Goal: Task Accomplishment & Management: Manage account settings

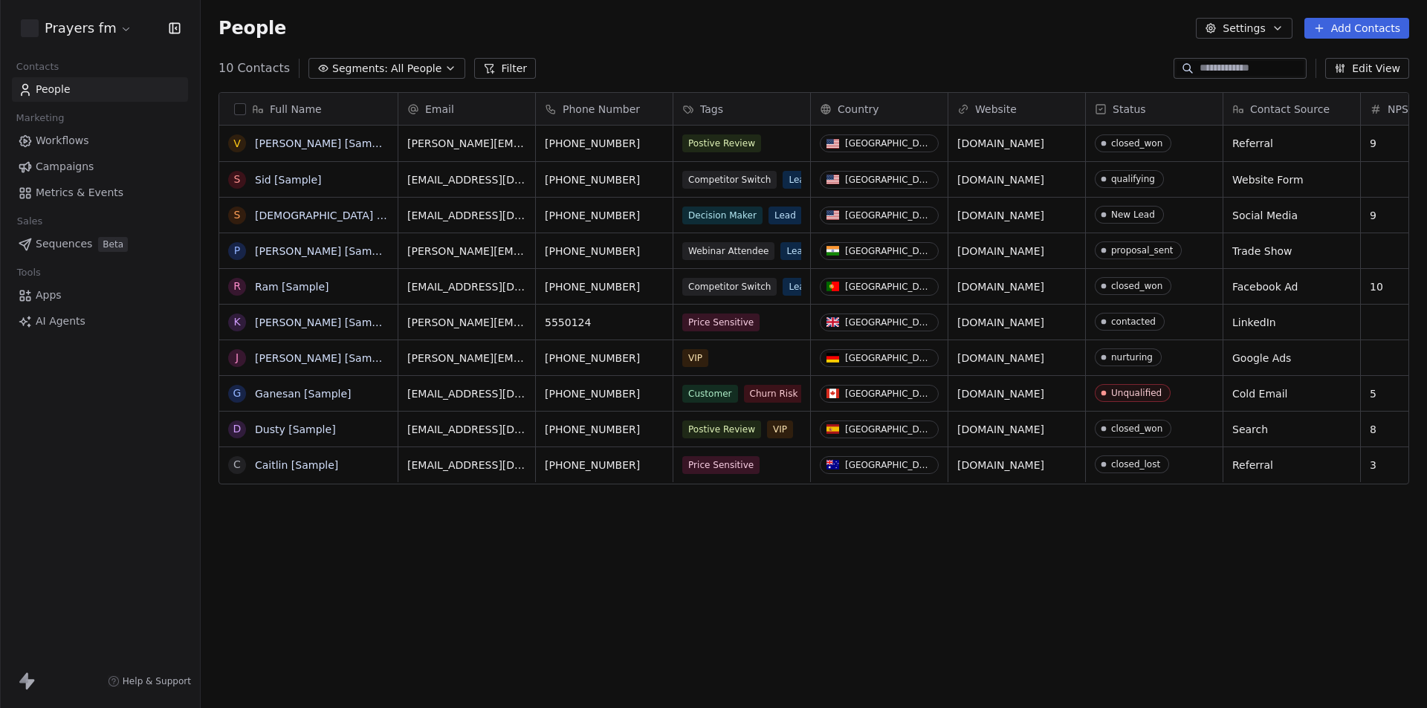
scroll to position [612, 1215]
click at [71, 143] on span "Workflows" at bounding box center [63, 141] width 54 height 16
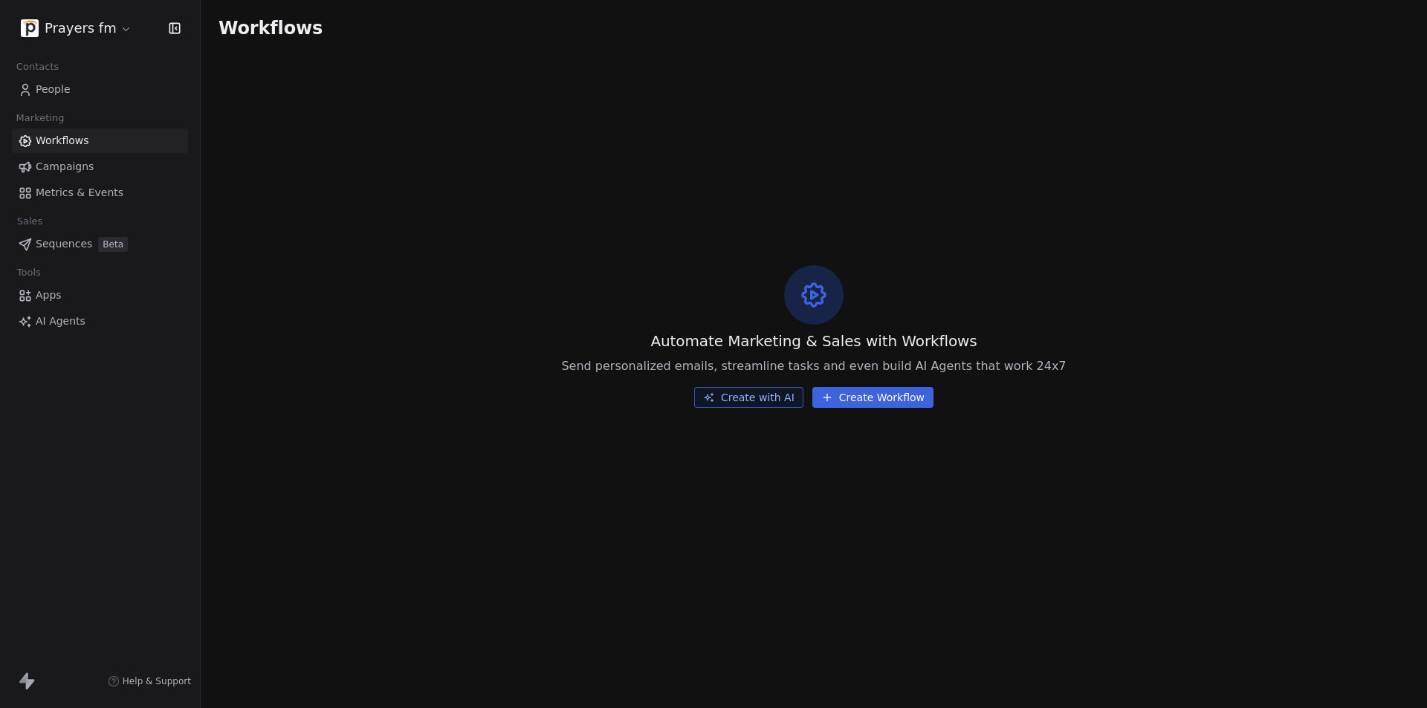
click at [68, 164] on span "Campaigns" at bounding box center [65, 167] width 58 height 16
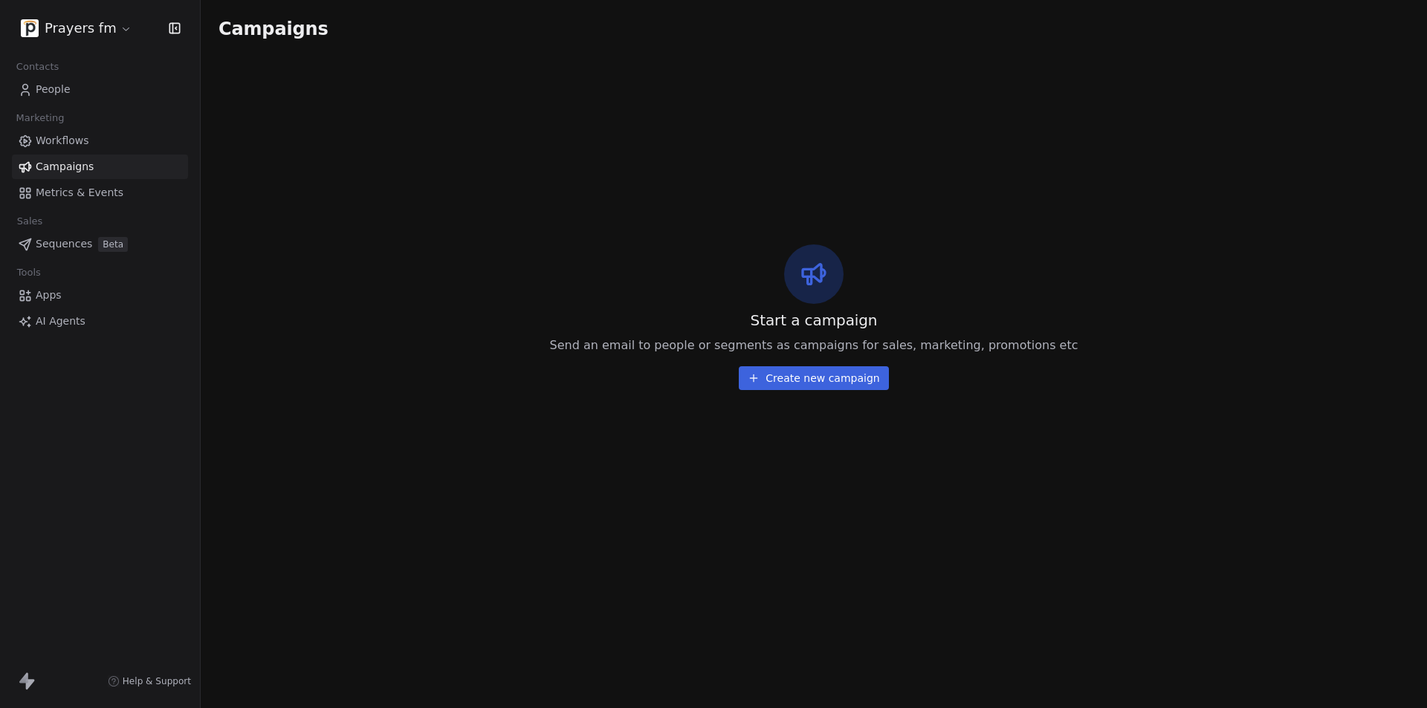
click at [70, 189] on span "Metrics & Events" at bounding box center [80, 193] width 88 height 16
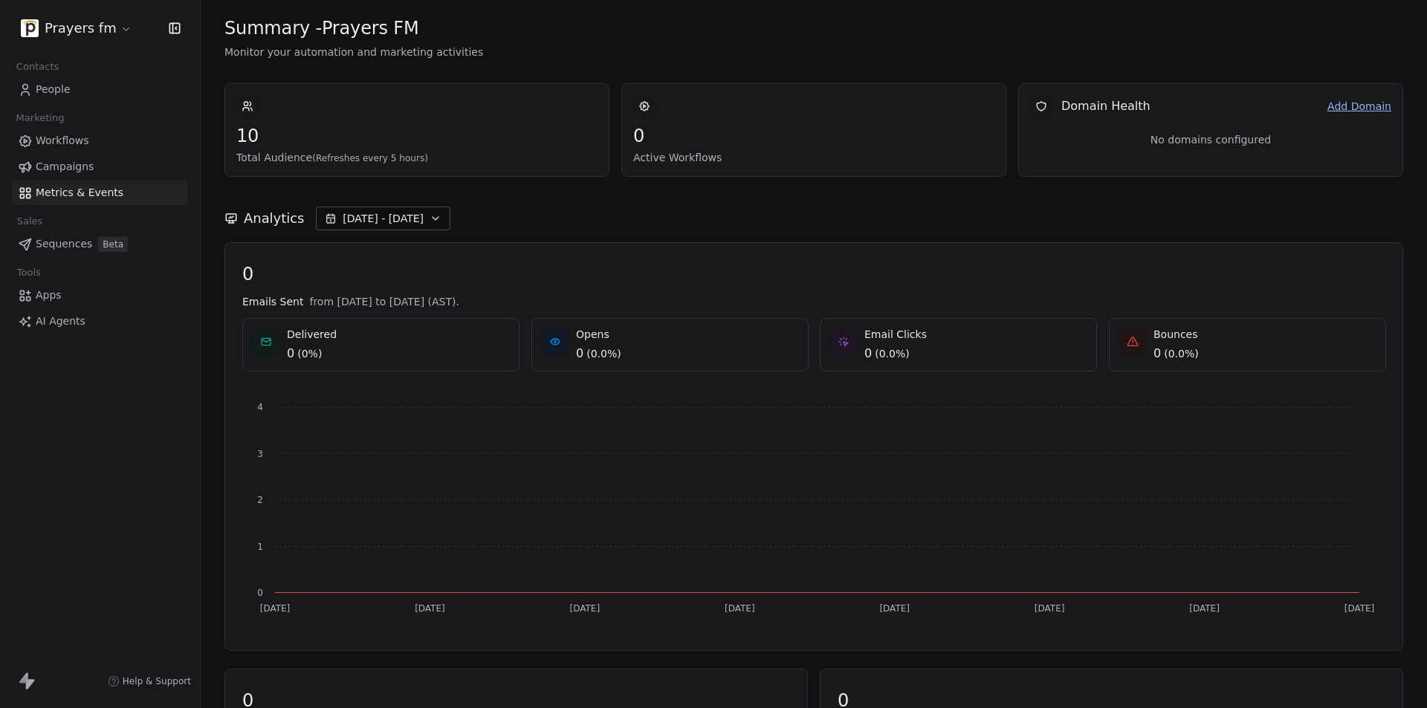
click at [54, 87] on span "People" at bounding box center [53, 90] width 35 height 16
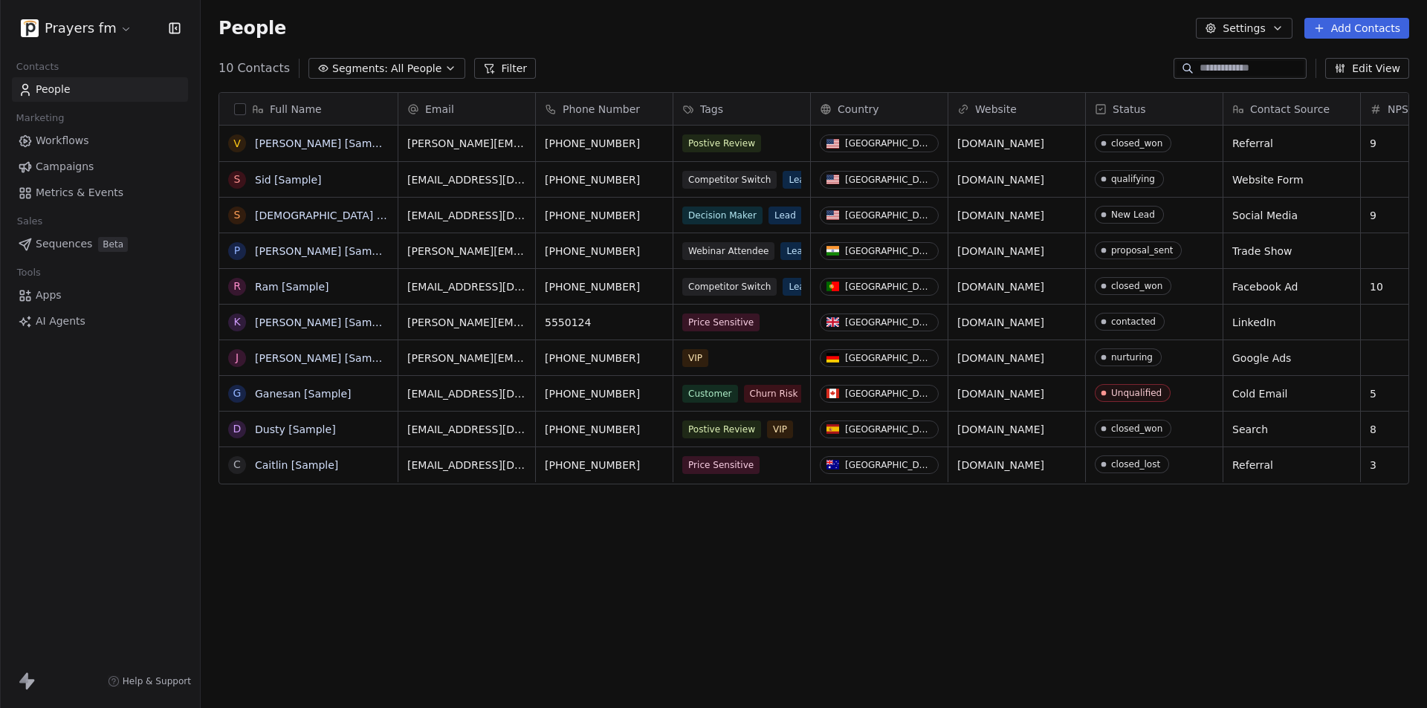
scroll to position [612, 1215]
click at [99, 28] on html "Prayers fm Contacts People Marketing Workflows Campaigns Metrics & Events Sales…" at bounding box center [713, 354] width 1427 height 708
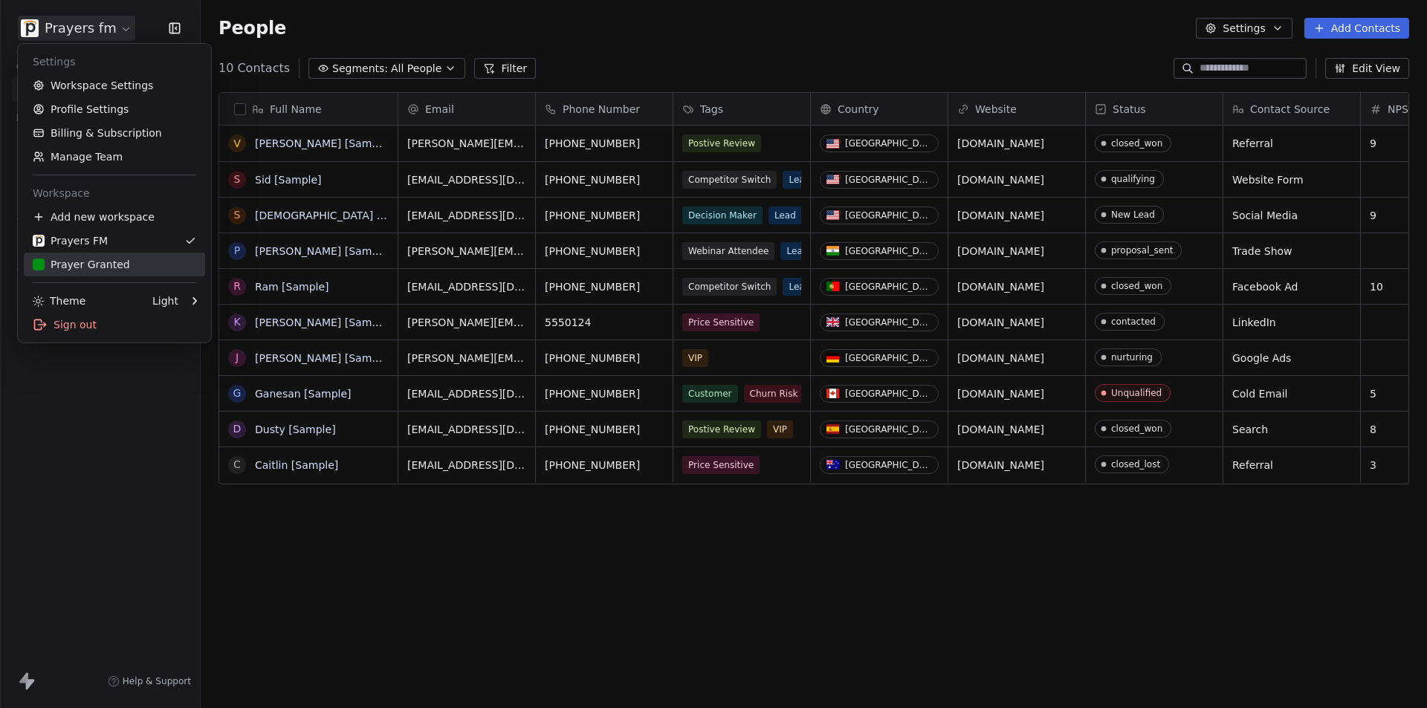
click at [106, 259] on div "Prayer Granted" at bounding box center [81, 264] width 97 height 15
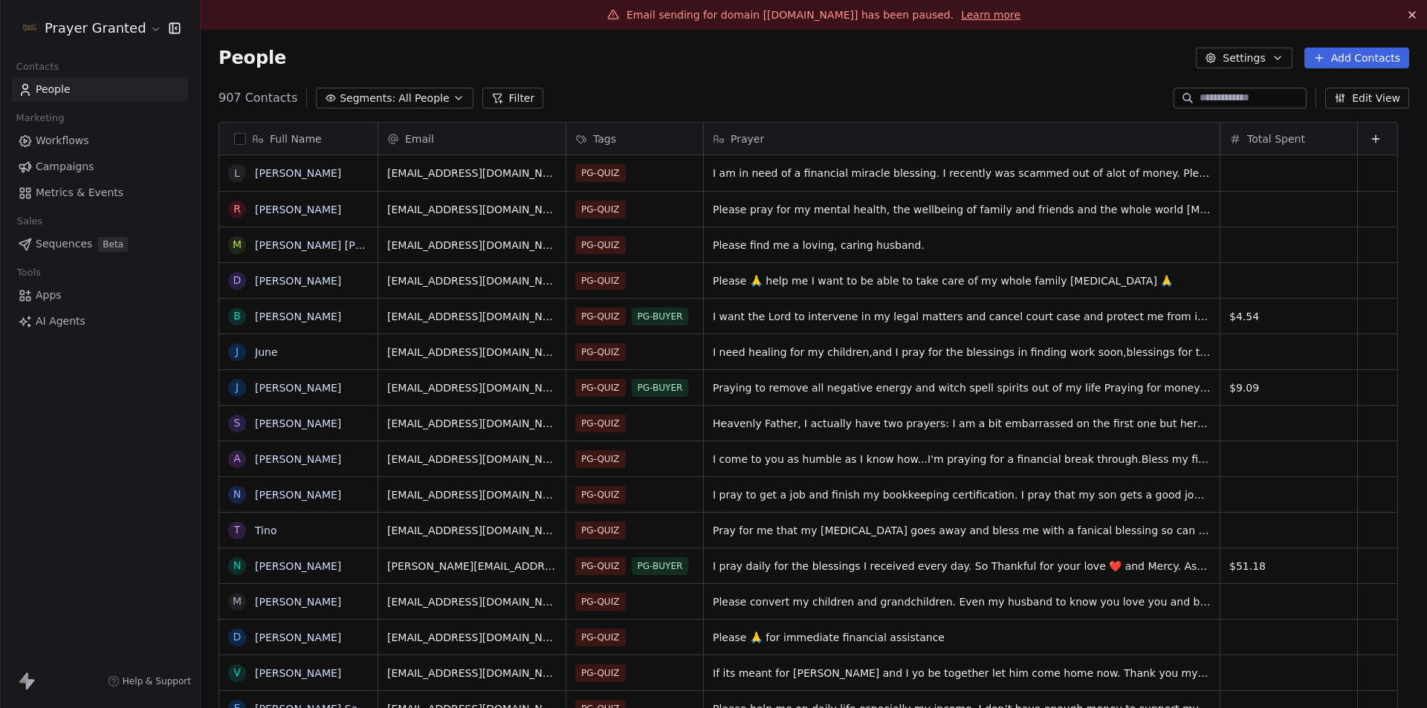
click at [105, 26] on html "Prayer Granted Contacts People Marketing Workflows Campaigns Metrics & Events S…" at bounding box center [713, 354] width 1427 height 708
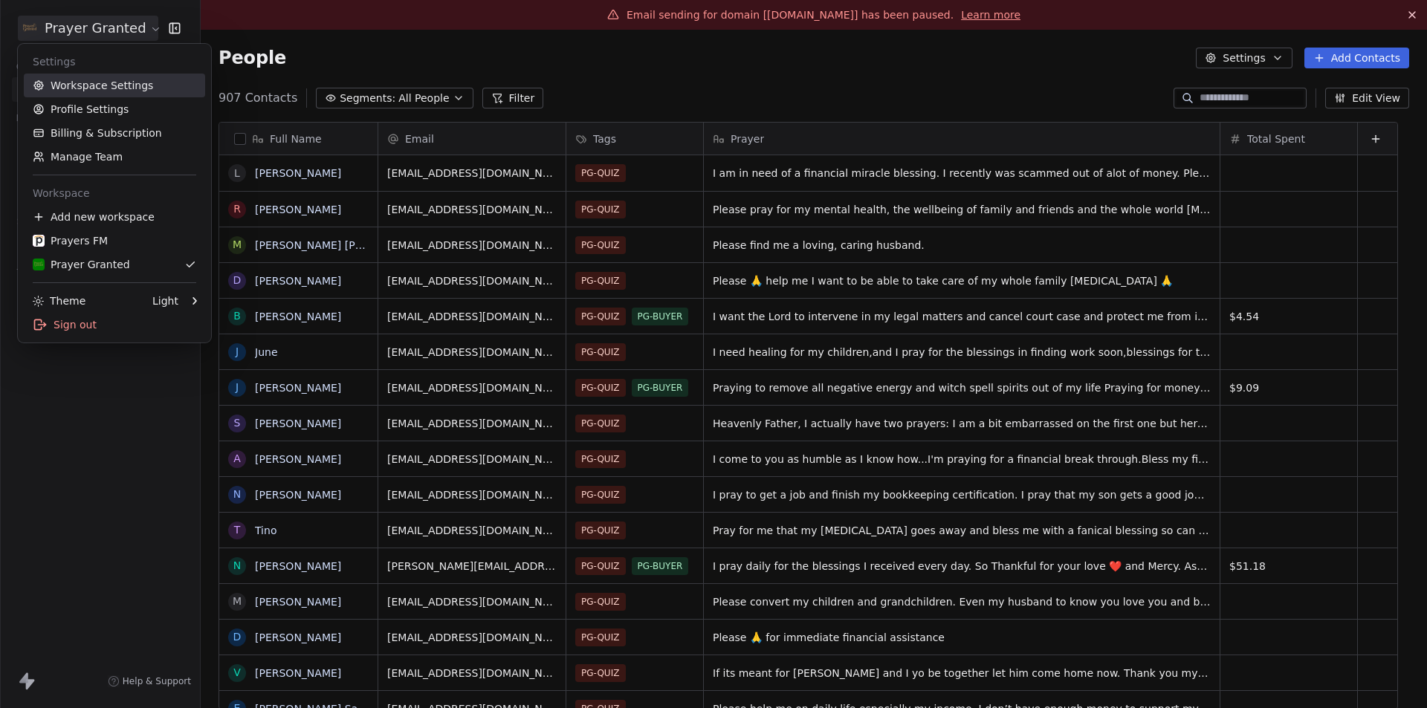
click at [85, 80] on link "Workspace Settings" at bounding box center [114, 86] width 181 height 24
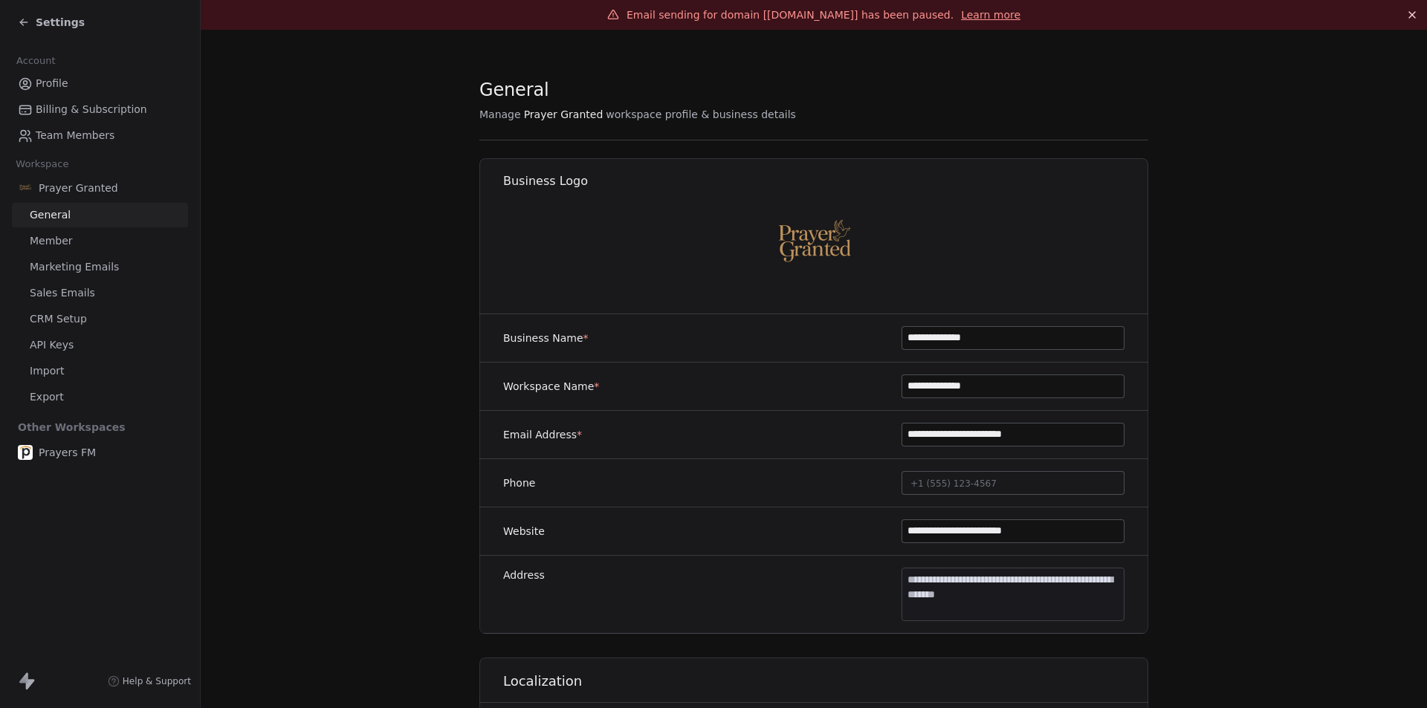
click at [57, 262] on span "Marketing Emails" at bounding box center [74, 267] width 89 height 16
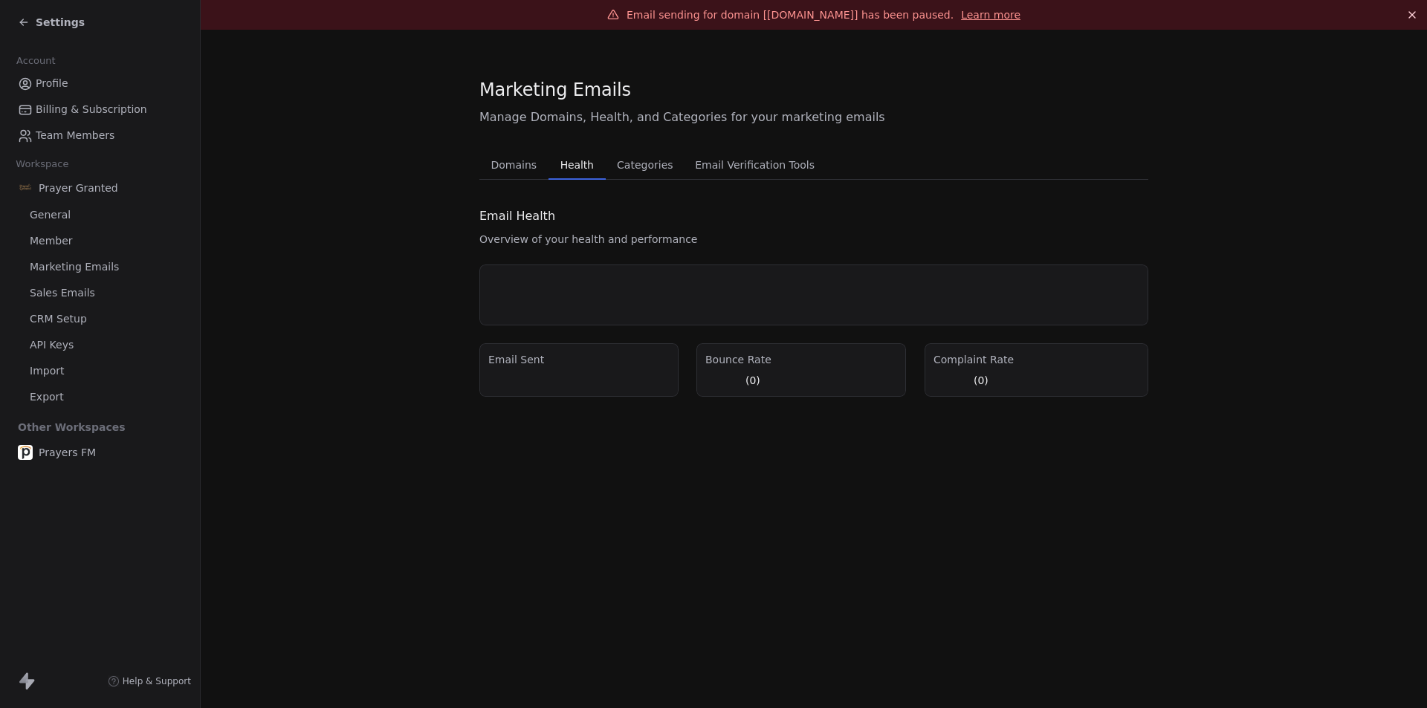
click at [572, 172] on span "Health" at bounding box center [577, 165] width 45 height 21
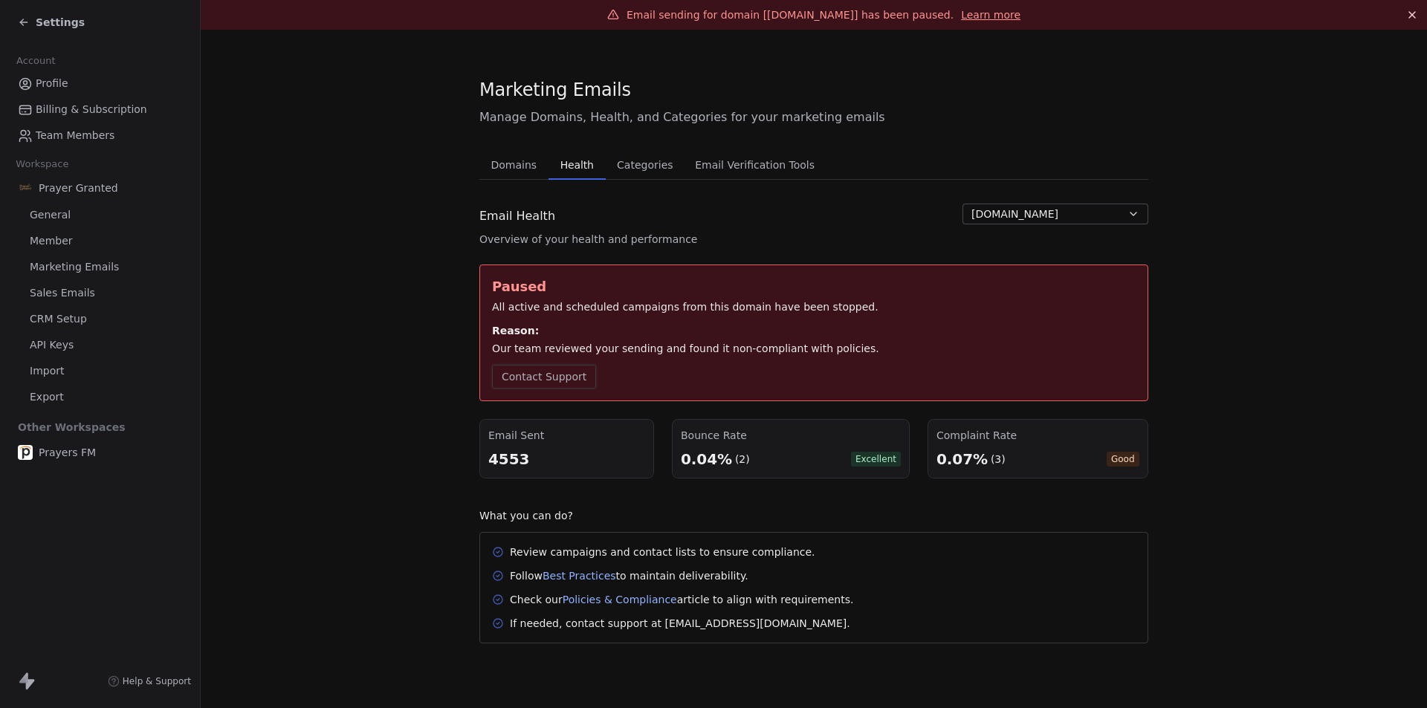
click at [565, 385] on button "Contact Support" at bounding box center [544, 377] width 104 height 24
click at [664, 378] on div "Contact Support" at bounding box center [814, 377] width 644 height 24
click at [551, 379] on button "Contact Support" at bounding box center [544, 377] width 104 height 24
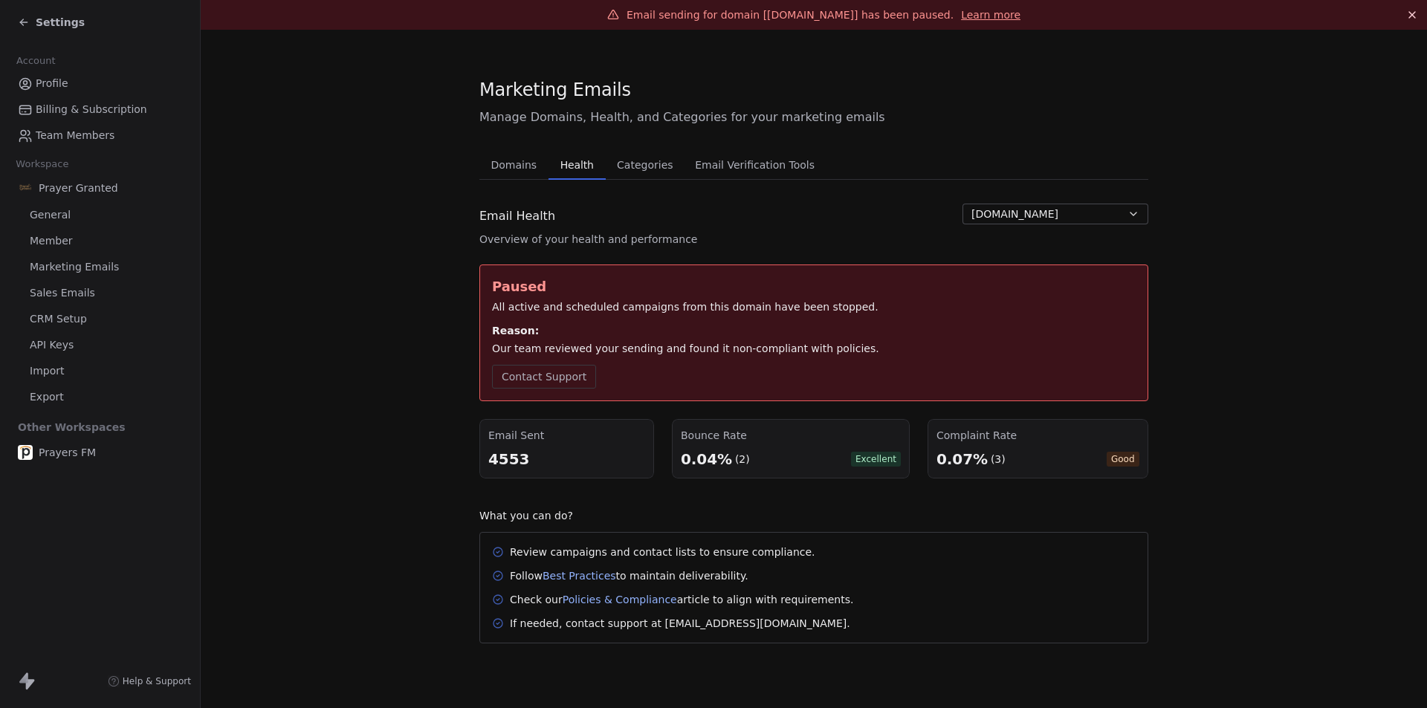
click at [699, 381] on div "Contact Support" at bounding box center [814, 377] width 644 height 24
click at [1391, 649] on section "Marketing Emails Manage Domains, Health, and Categories for your marketing emai…" at bounding box center [814, 361] width 1227 height 662
click at [375, 405] on section "Marketing Emails Manage Domains, Health, and Categories for your marketing emai…" at bounding box center [814, 361] width 1227 height 662
click at [532, 381] on button "Contact Support" at bounding box center [544, 377] width 104 height 24
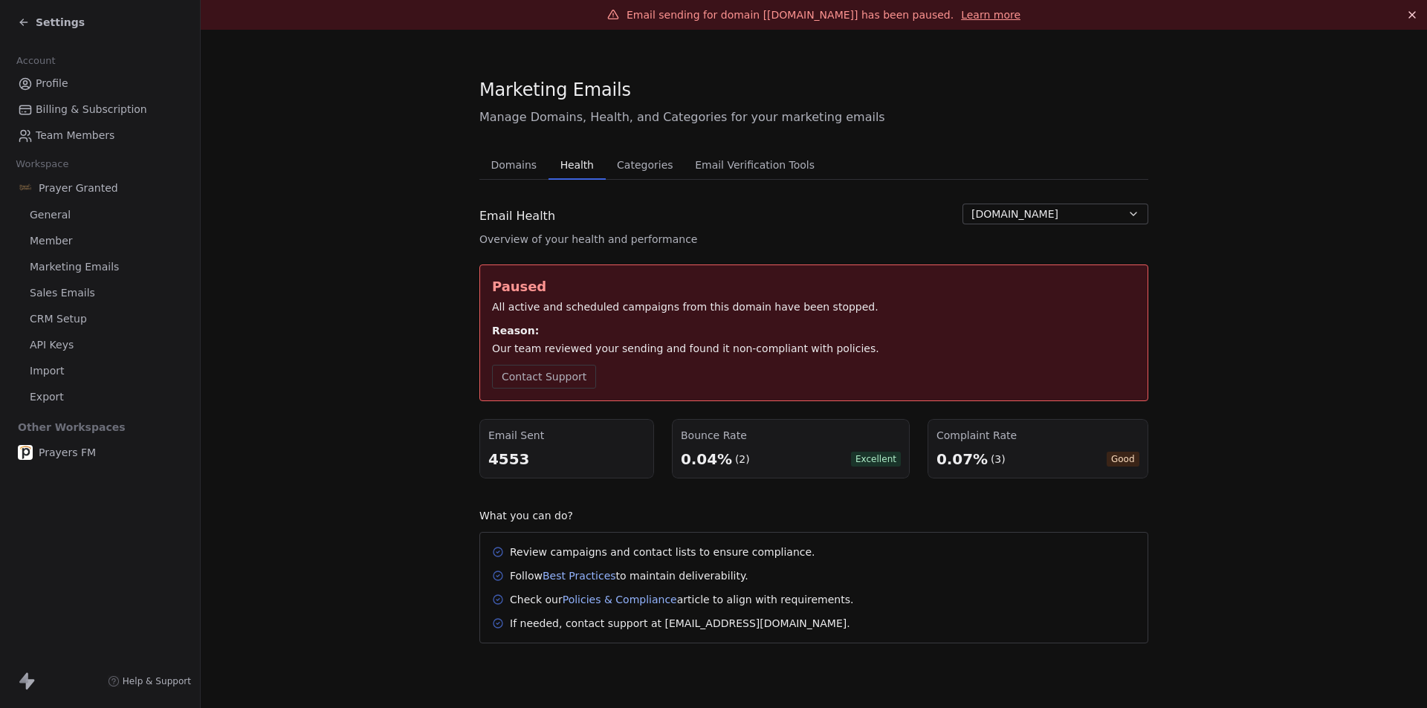
click at [370, 413] on section "Marketing Emails Manage Domains, Health, and Categories for your marketing emai…" at bounding box center [814, 361] width 1227 height 662
click at [536, 384] on button "Contact Support" at bounding box center [544, 377] width 104 height 24
drag, startPoint x: 387, startPoint y: 418, endPoint x: 408, endPoint y: 412, distance: 21.6
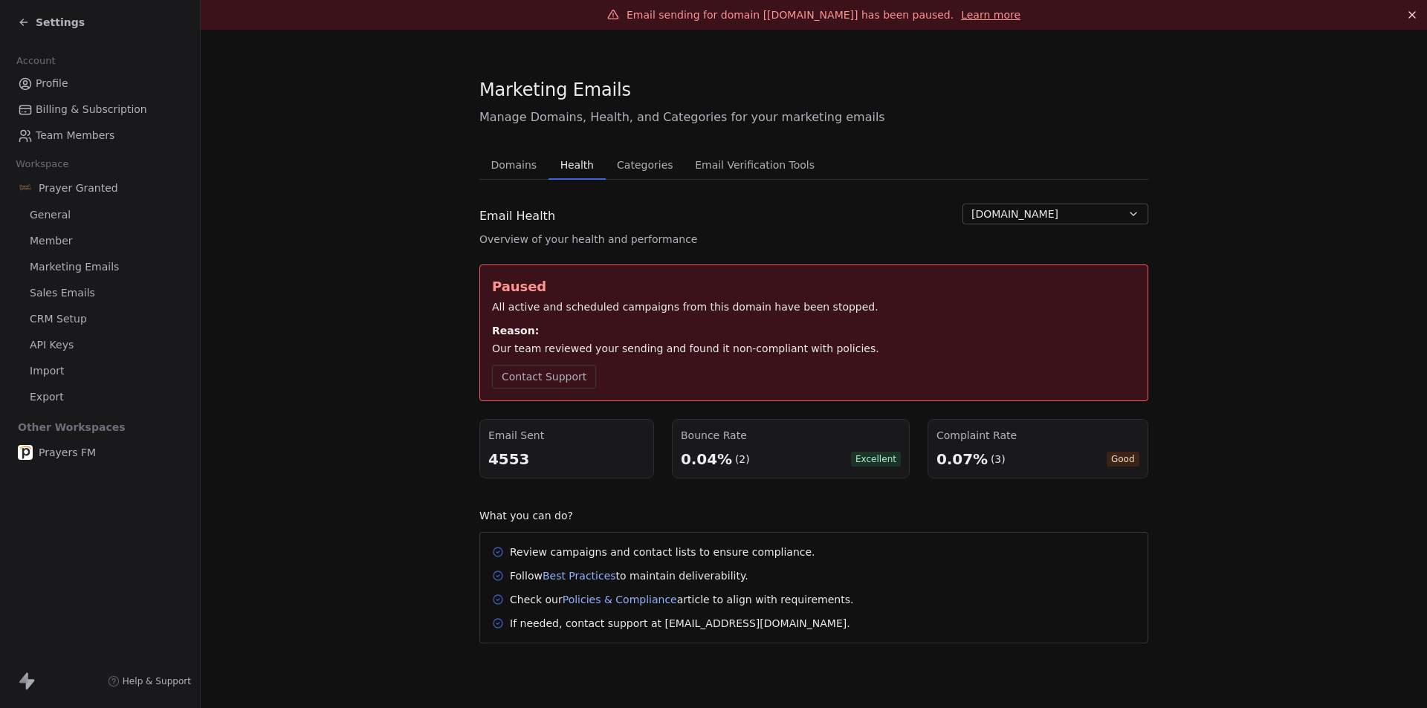
click at [388, 418] on section "Marketing Emails Manage Domains, Health, and Categories for your marketing emai…" at bounding box center [814, 361] width 1227 height 662
click at [577, 378] on button "Contact Support" at bounding box center [544, 377] width 104 height 24
drag, startPoint x: 1360, startPoint y: 675, endPoint x: 1424, endPoint y: 694, distance: 66.6
click at [1424, 694] on div "Email sending for domain [prayersgranted.com] has been paused. Learn more Marke…" at bounding box center [814, 354] width 1227 height 708
click at [1398, 687] on section "Marketing Emails Manage Domains, Health, and Categories for your marketing emai…" at bounding box center [814, 361] width 1227 height 662
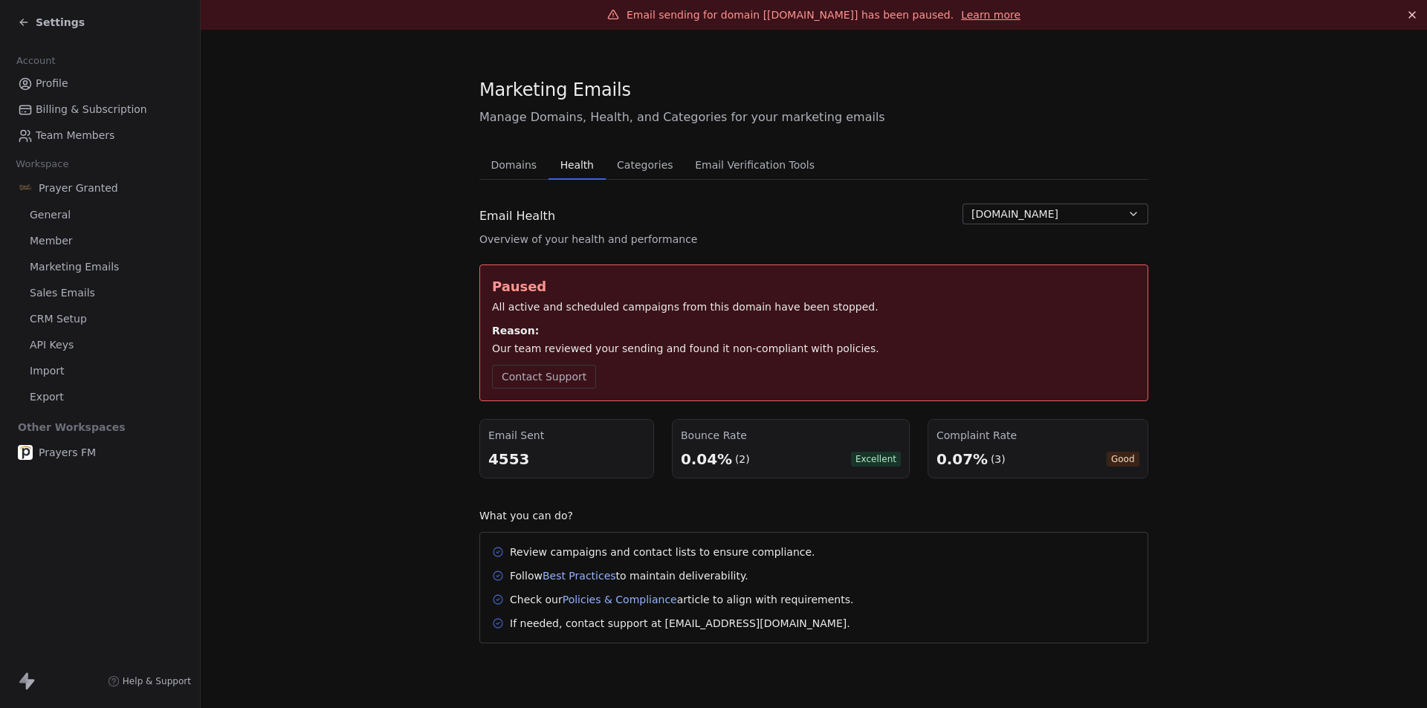
click at [21, 22] on icon at bounding box center [21, 20] width 3 height 3
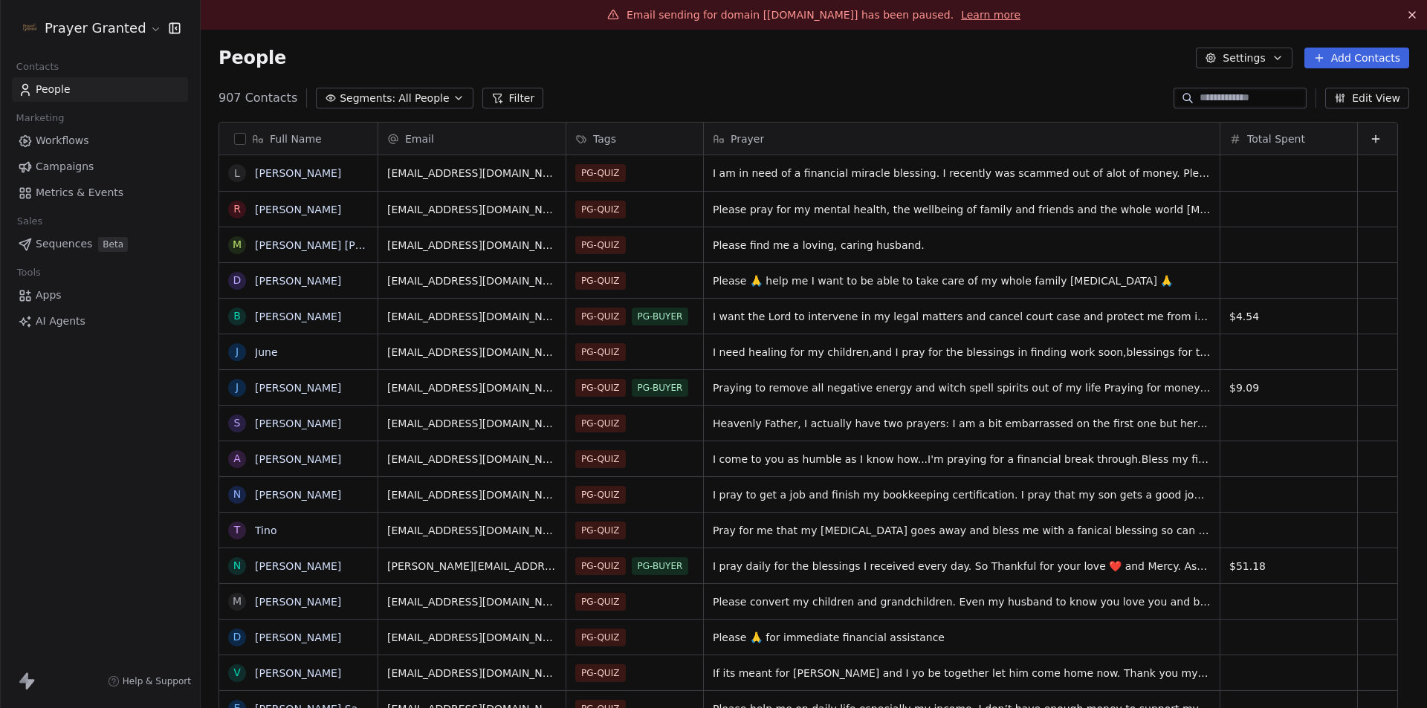
click at [74, 32] on html "Prayer Granted Contacts People Marketing Workflows Campaigns Metrics & Events S…" at bounding box center [713, 354] width 1427 height 708
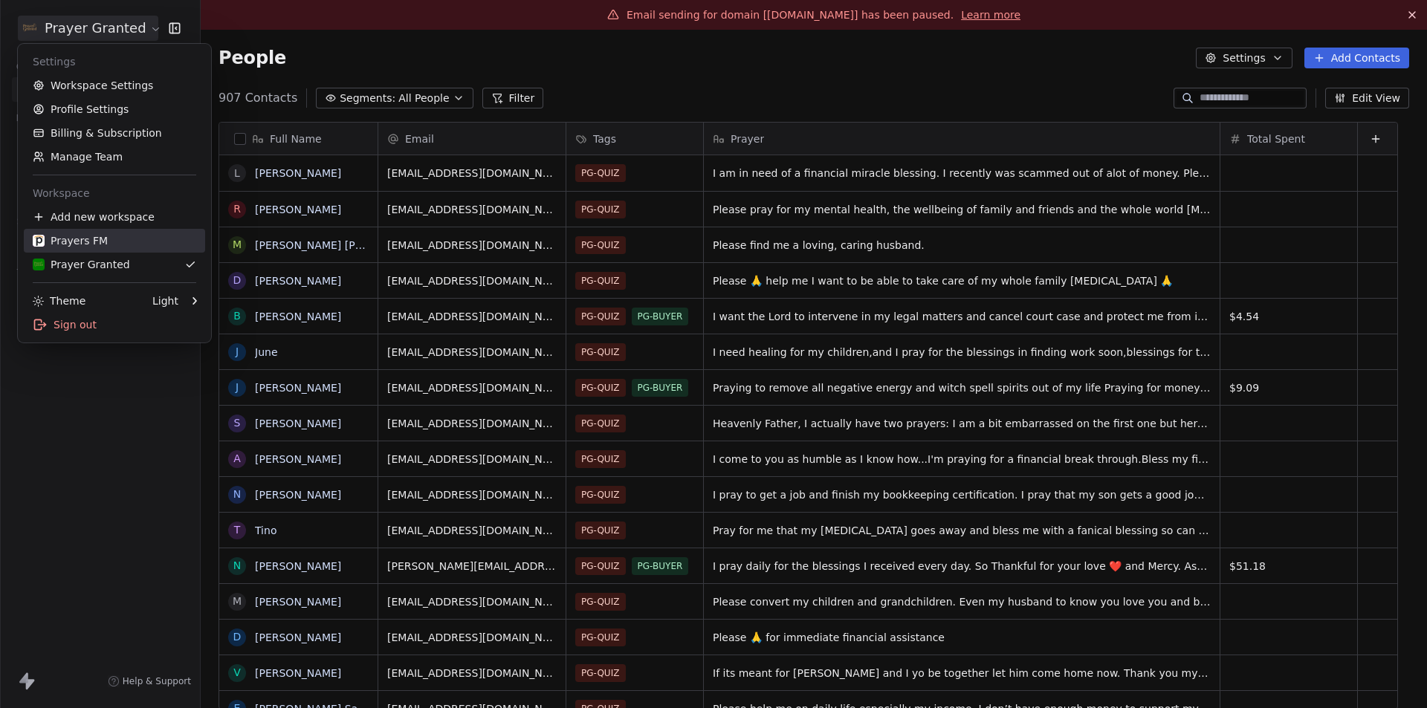
click at [74, 235] on div "Prayers FM" at bounding box center [70, 240] width 75 height 15
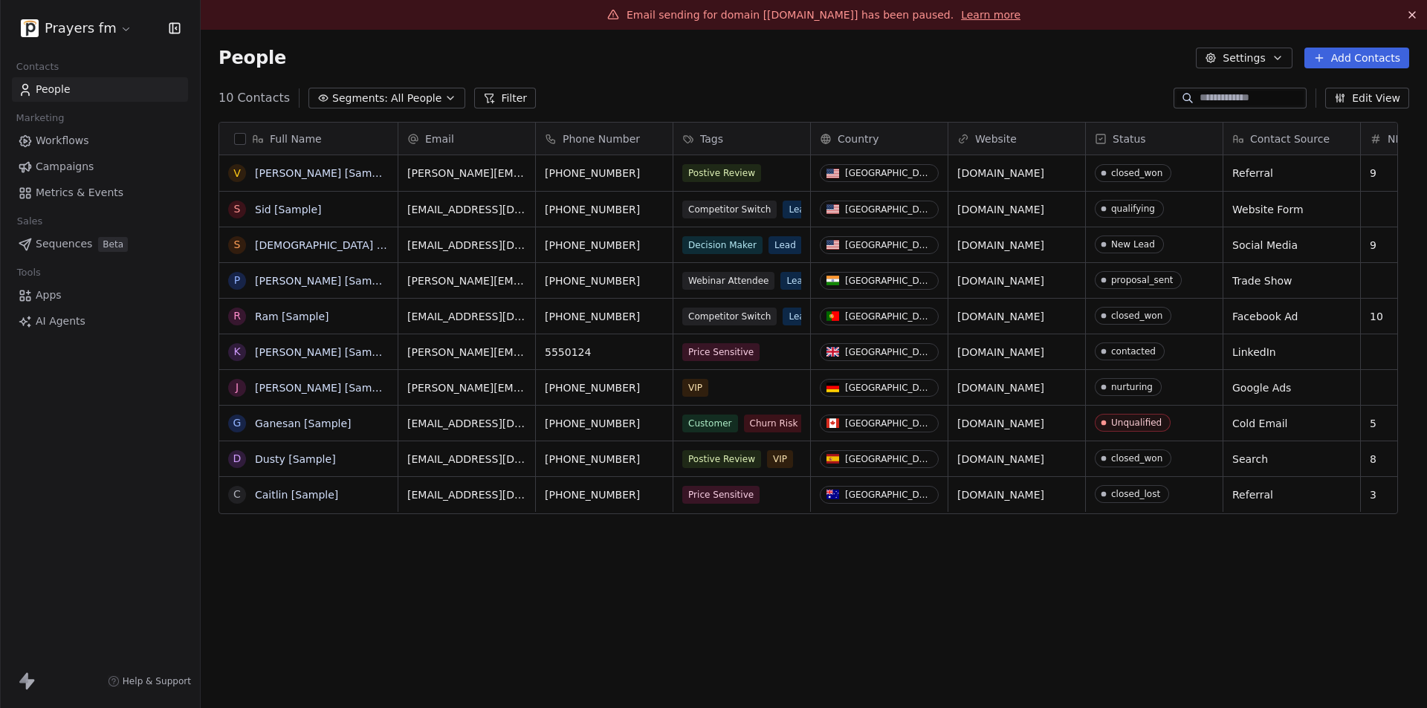
scroll to position [612, 1215]
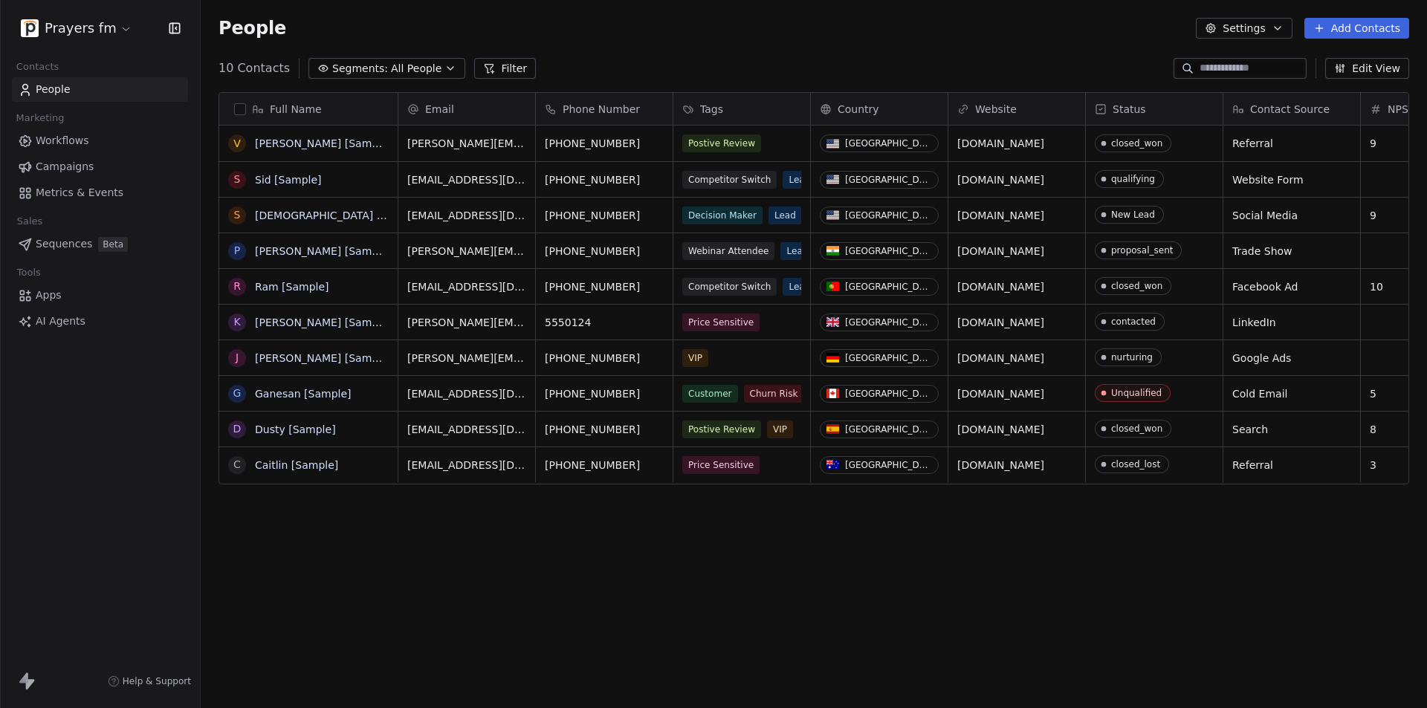
click at [1427, 688] on div "Full Name V Vanessa [Sample] S Sid [Sample] S Swami [Sample] P Pavithra [Sample…" at bounding box center [814, 392] width 1227 height 624
drag, startPoint x: 1407, startPoint y: 685, endPoint x: 1420, endPoint y: 685, distance: 12.6
click at [1427, 686] on div "Full Name V Vanessa [Sample] S Sid [Sample] S Swami [Sample] P Pavithra [Sample…" at bounding box center [814, 392] width 1227 height 624
click at [1407, 684] on div "Full Name V Vanessa [Sample] S Sid [Sample] S Swami [Sample] P Pavithra [Sample…" at bounding box center [814, 392] width 1227 height 624
click at [377, 597] on div "Full Name V Vanessa [Sample] S Sid [Sample] S Swami [Sample] P Pavithra [Sample…" at bounding box center [814, 392] width 1227 height 624
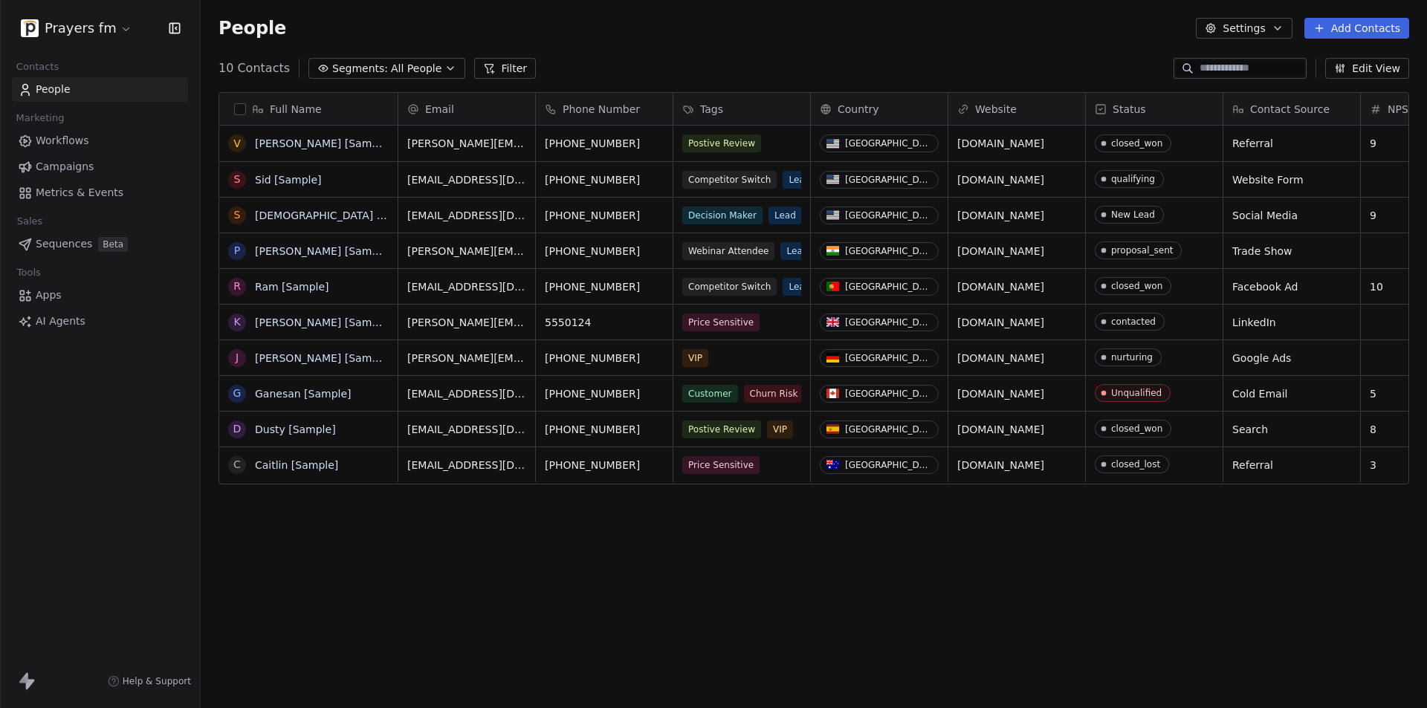
click at [106, 20] on html "Prayers fm Contacts People Marketing Workflows Campaigns Metrics & Events Sales…" at bounding box center [713, 354] width 1427 height 708
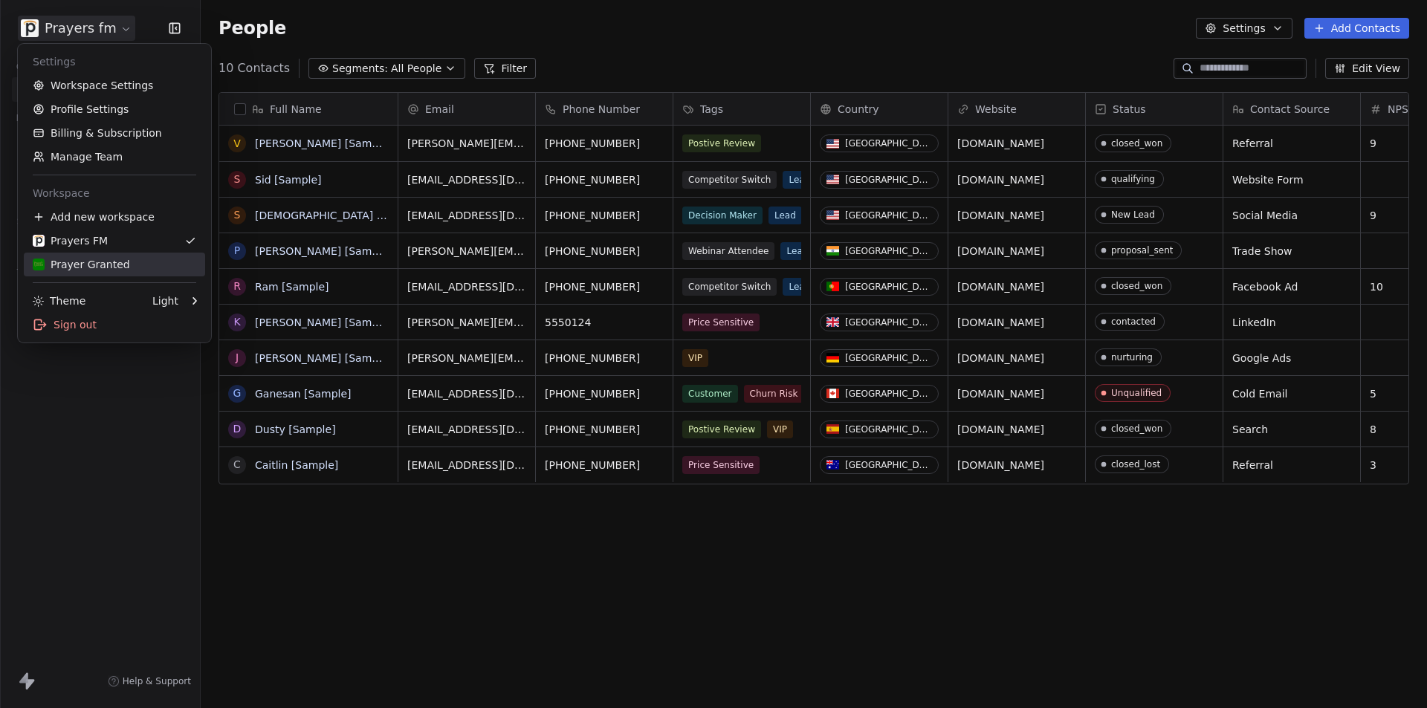
click at [96, 266] on div "Prayer Granted" at bounding box center [81, 264] width 97 height 15
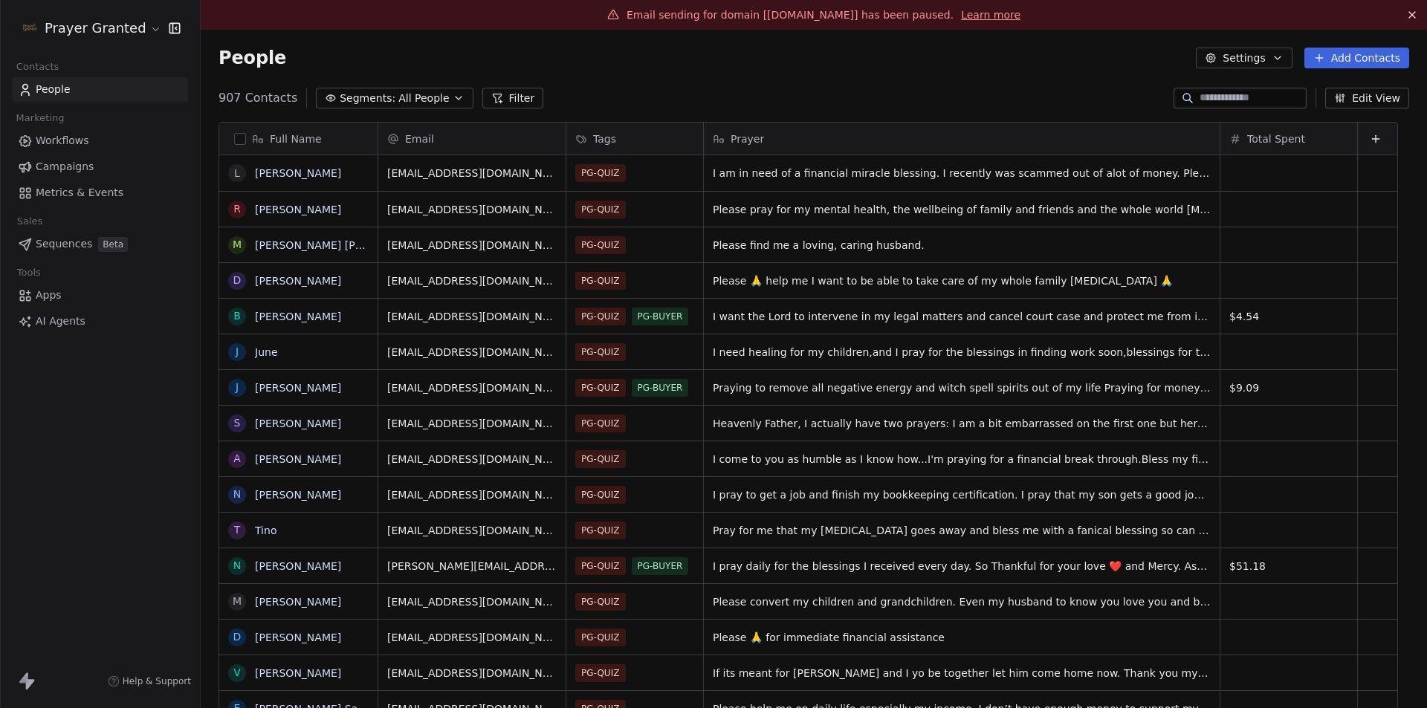
scroll to position [612, 1204]
click at [85, 25] on html "Prayer Granted Contacts People Marketing Workflows Campaigns Metrics & Events S…" at bounding box center [713, 354] width 1427 height 708
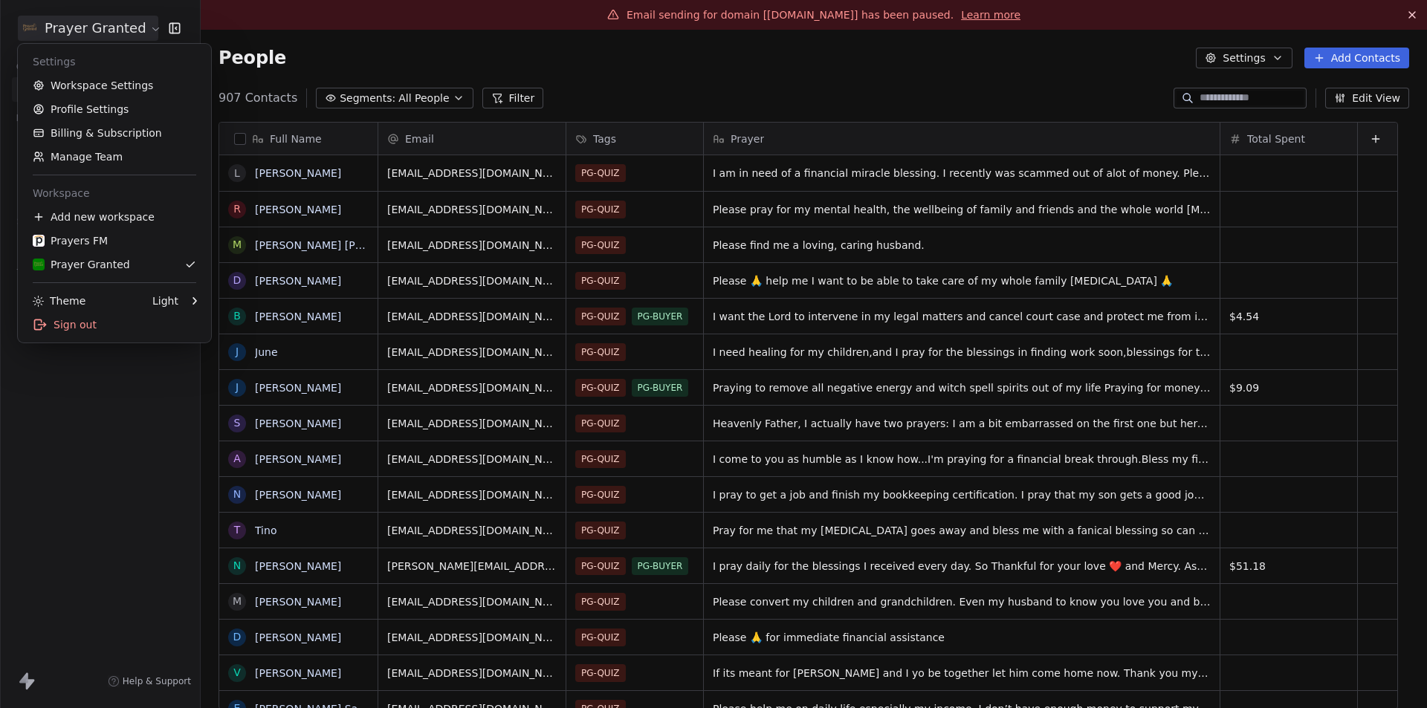
click at [113, 441] on html "Prayer Granted Contacts People Marketing Workflows Campaigns Metrics & Events S…" at bounding box center [713, 354] width 1427 height 708
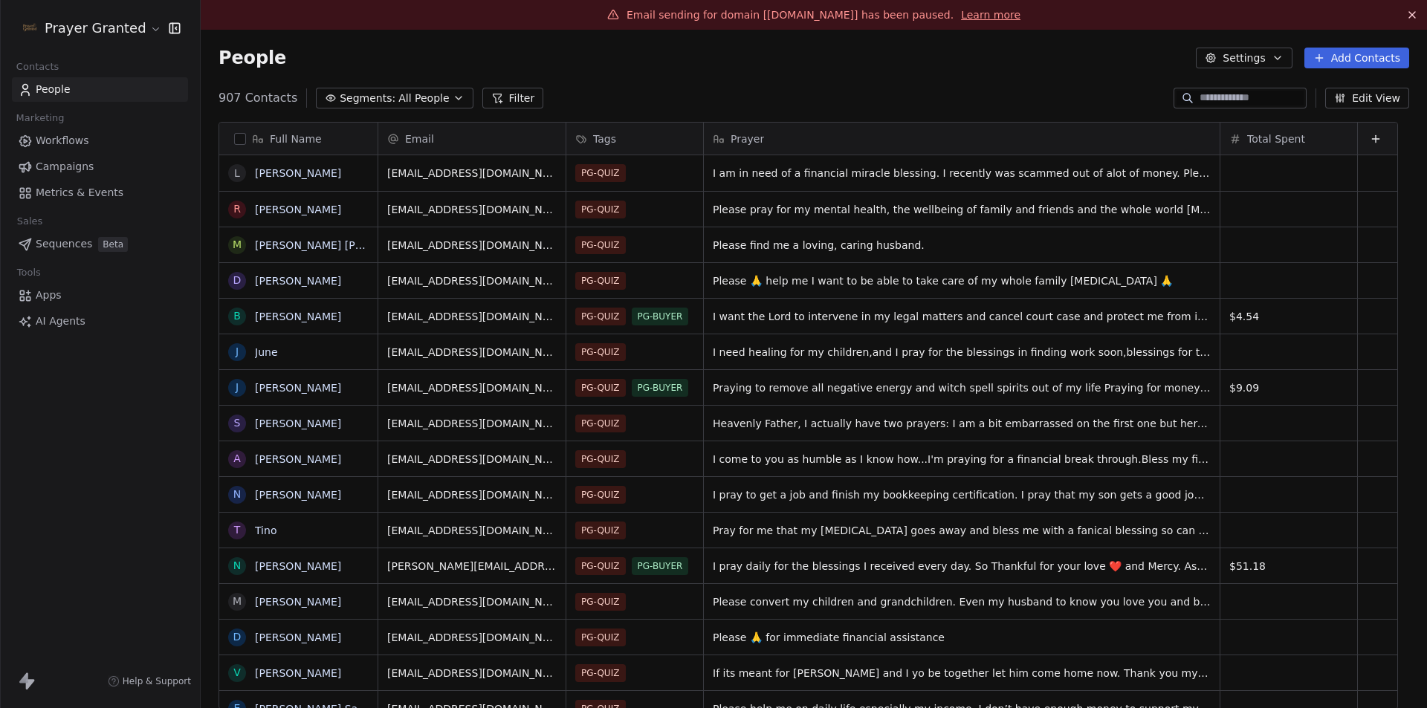
click at [67, 148] on span "Workflows" at bounding box center [63, 141] width 54 height 16
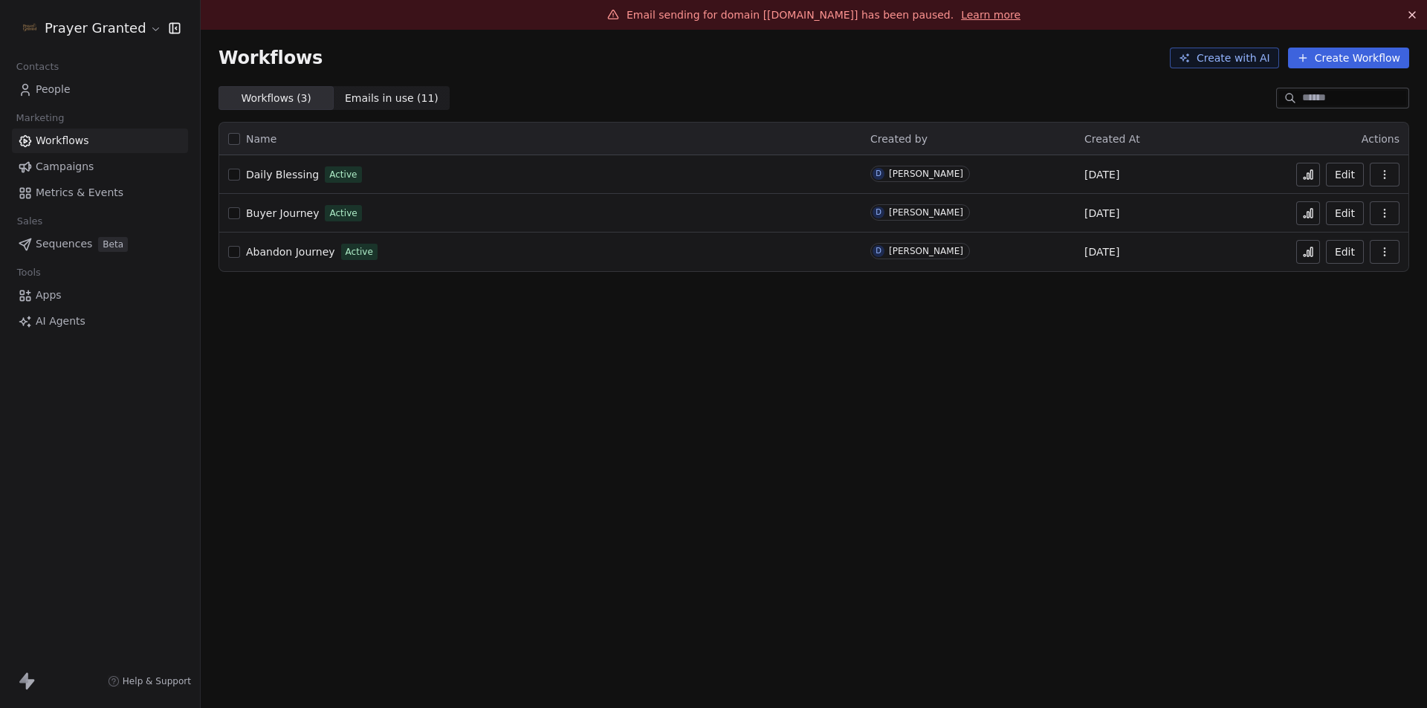
click at [56, 170] on span "Campaigns" at bounding box center [65, 167] width 58 height 16
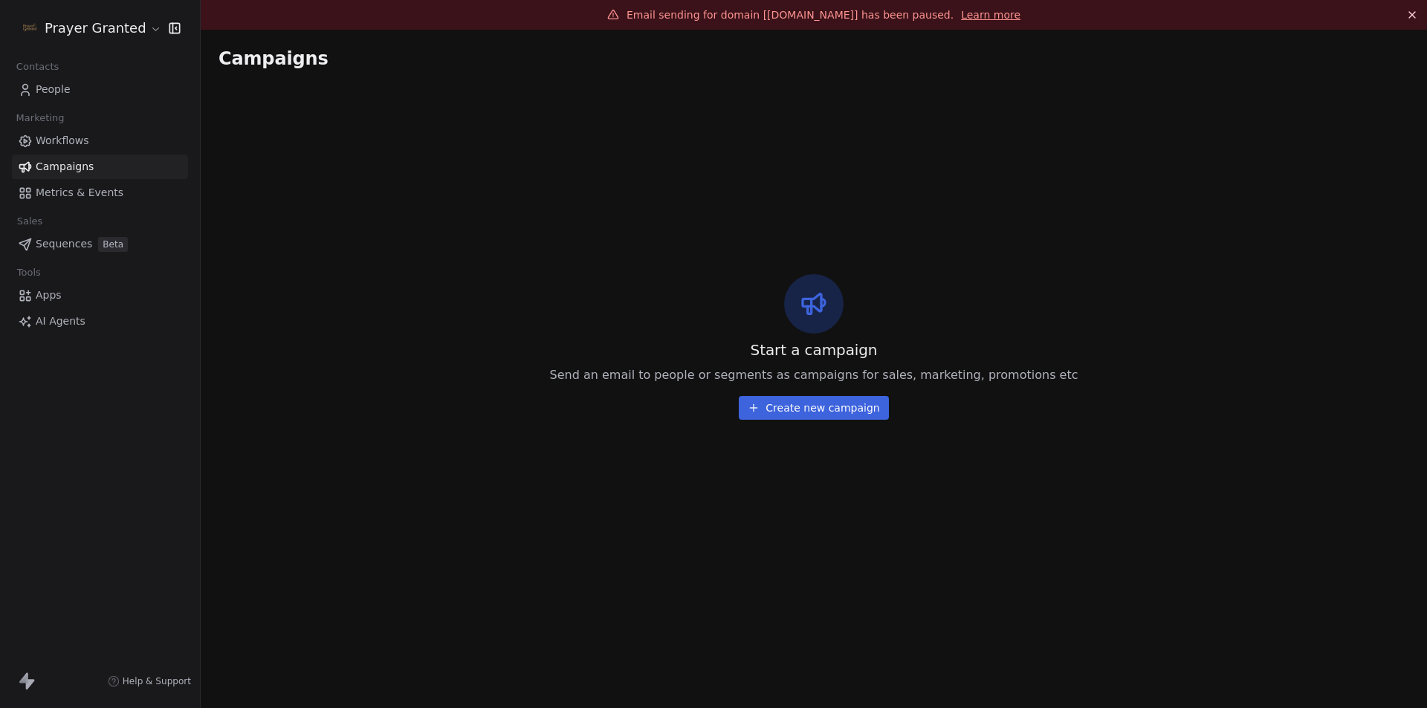
click at [49, 191] on span "Metrics & Events" at bounding box center [80, 193] width 88 height 16
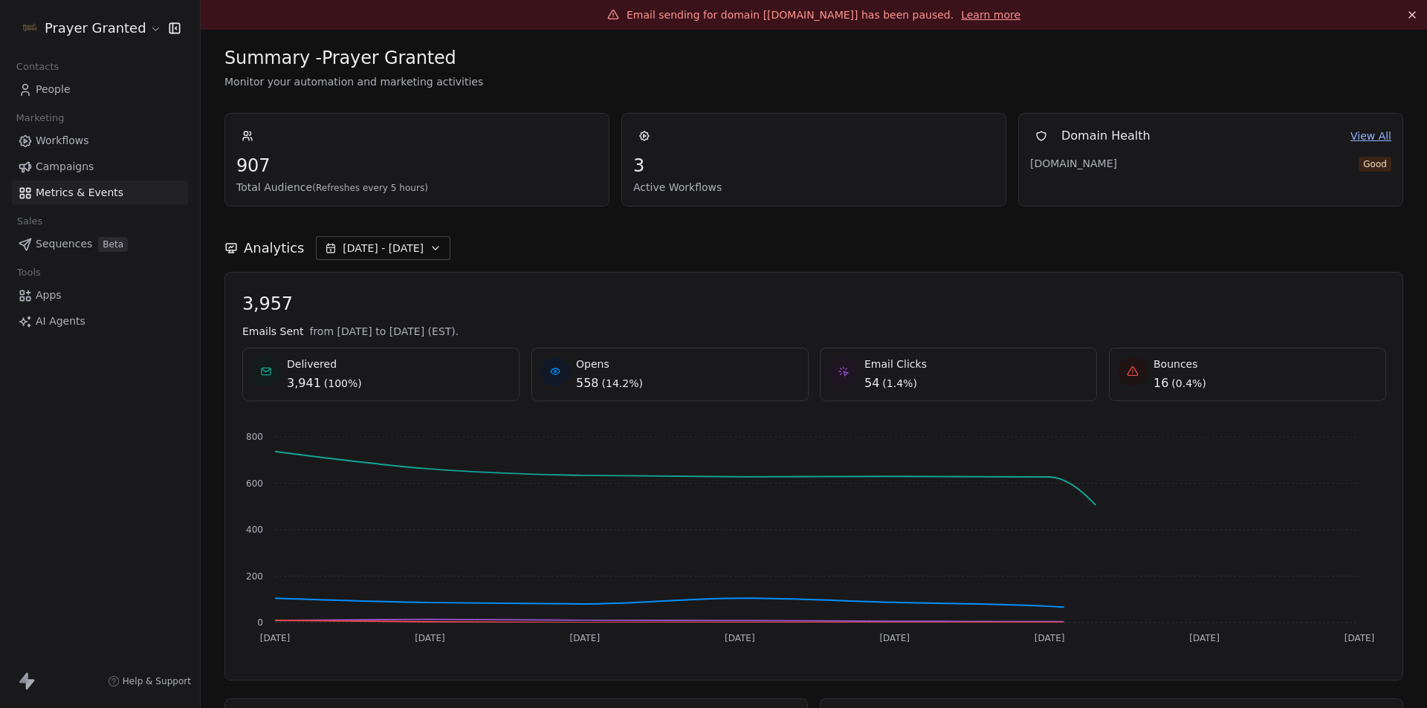
click at [59, 139] on span "Workflows" at bounding box center [63, 141] width 54 height 16
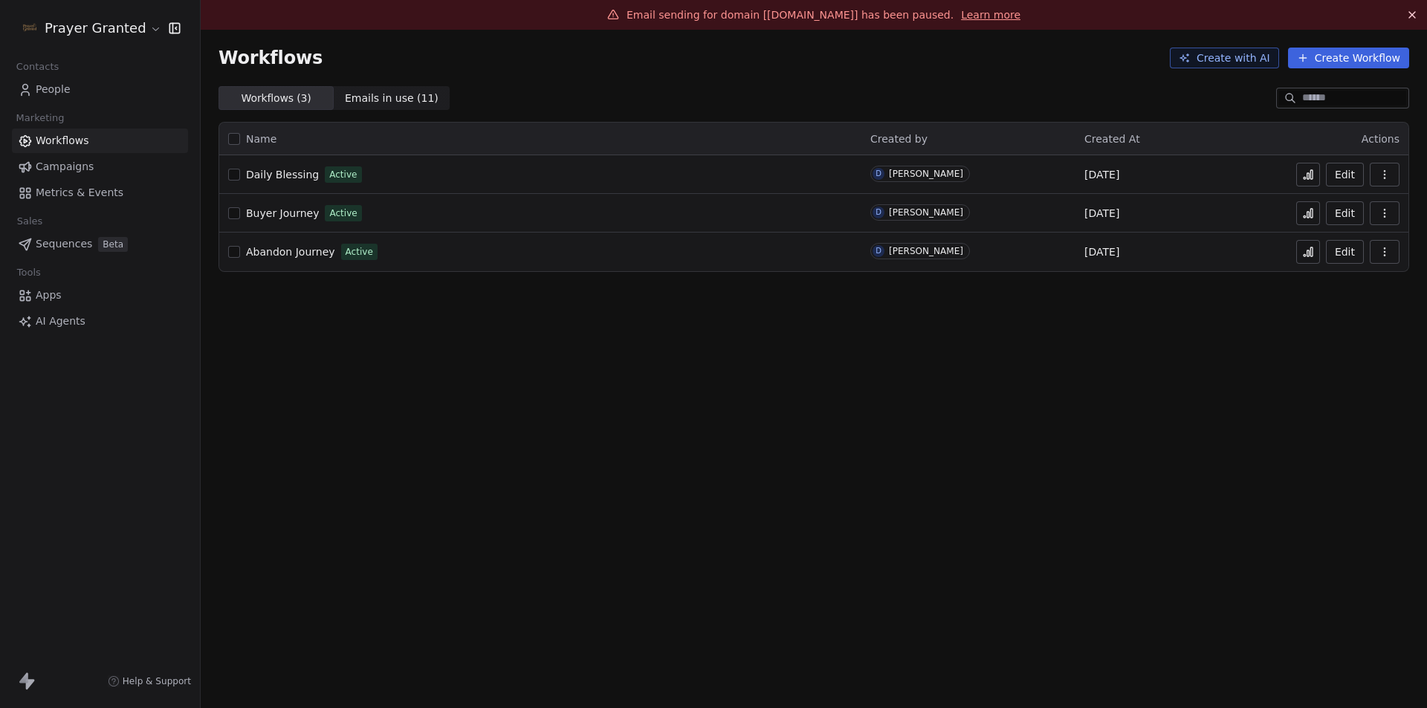
click at [293, 256] on span "Abandon Journey" at bounding box center [290, 252] width 89 height 12
click at [1312, 253] on icon at bounding box center [1312, 252] width 2 height 9
click at [369, 100] on span "Emails in use ( 11 )" at bounding box center [392, 99] width 94 height 16
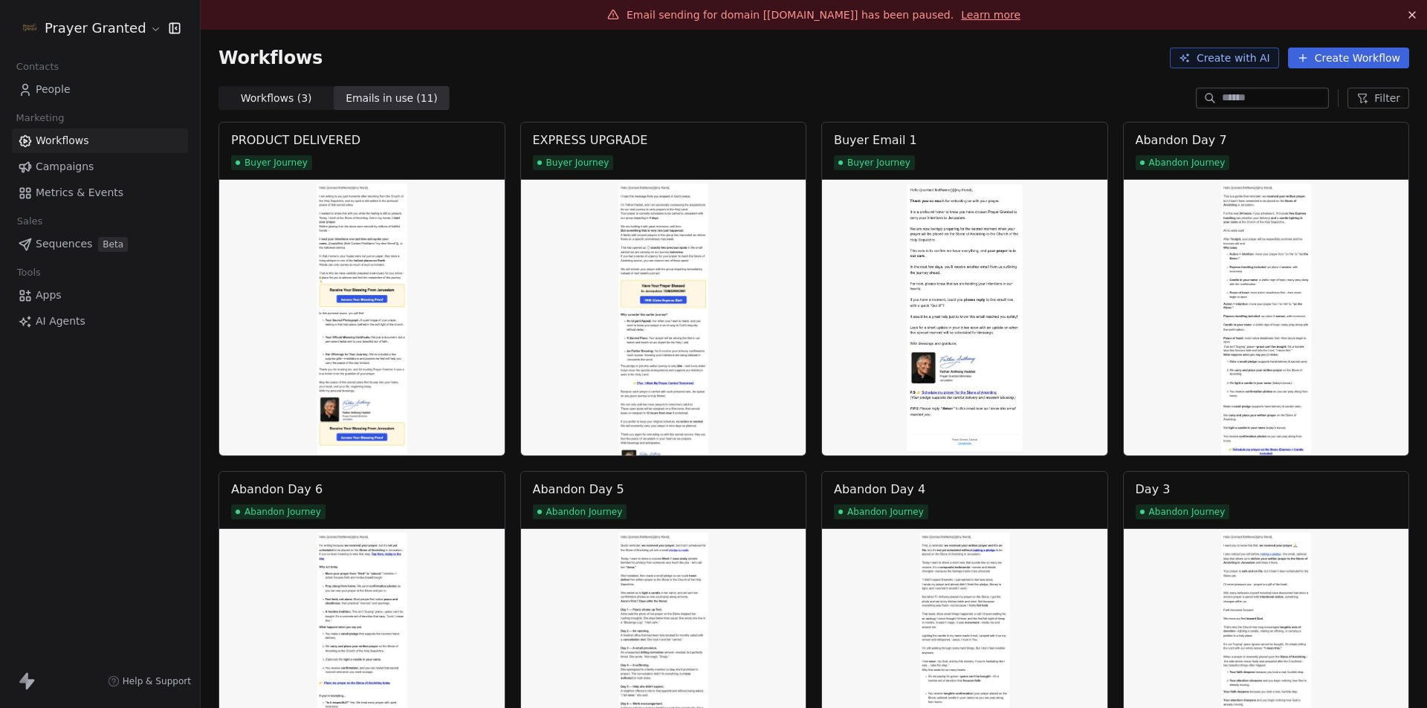
click at [251, 100] on span "Workflows ( 3 )" at bounding box center [276, 99] width 71 height 16
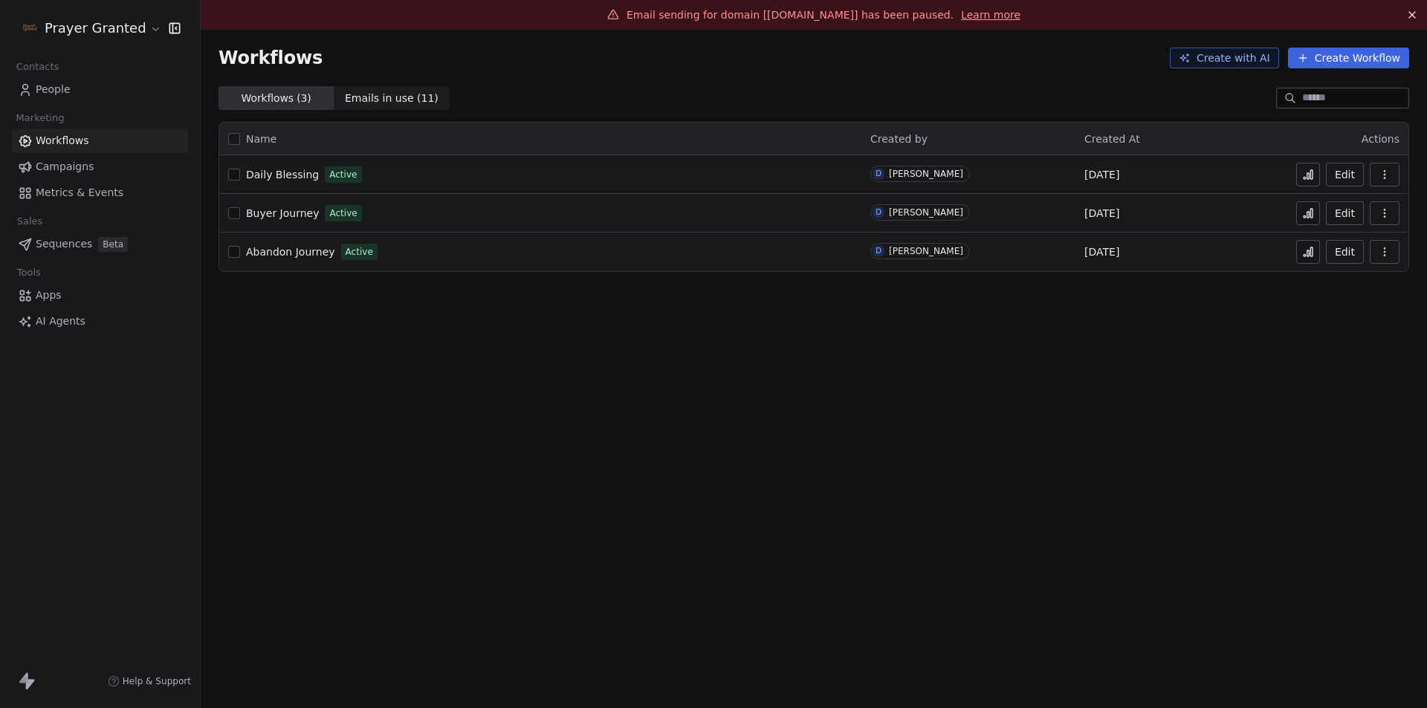
click at [1309, 175] on icon at bounding box center [1309, 176] width 2 height 6
click at [1305, 187] on p "Analytics" at bounding box center [1312, 186] width 41 height 12
click at [1306, 217] on icon at bounding box center [1305, 217] width 2 height 2
click at [1312, 250] on icon at bounding box center [1312, 252] width 2 height 9
drag, startPoint x: 720, startPoint y: 13, endPoint x: 917, endPoint y: 22, distance: 197.2
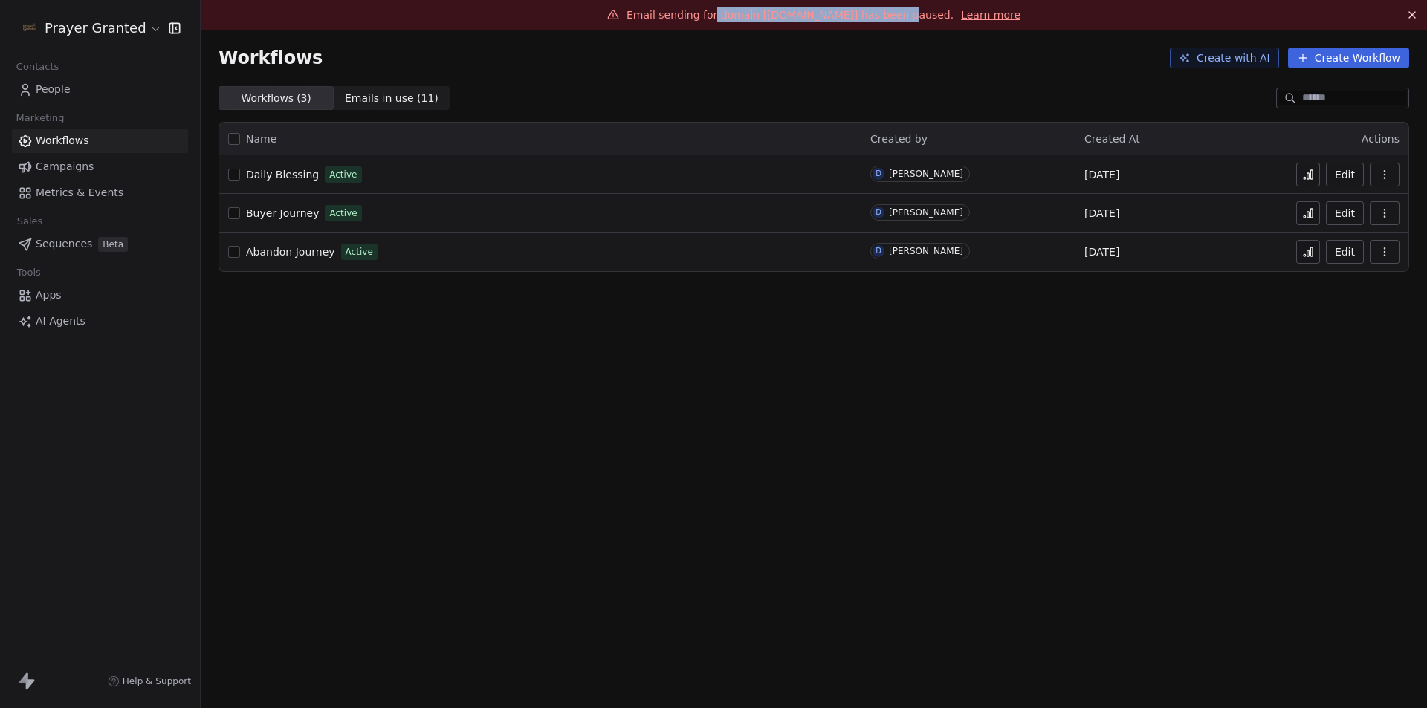
click at [895, 23] on div "Email sending for domain [prayersgranted.com] has been paused. Learn more" at bounding box center [814, 15] width 1227 height 30
click at [925, 21] on span "Email sending for domain [prayersgranted.com] has been paused." at bounding box center [790, 15] width 327 height 12
drag, startPoint x: 766, startPoint y: 16, endPoint x: 859, endPoint y: 16, distance: 92.2
click at [859, 16] on span "Email sending for domain [prayersgranted.com] has been paused." at bounding box center [790, 15] width 327 height 12
copy span "prayersgranted.com"
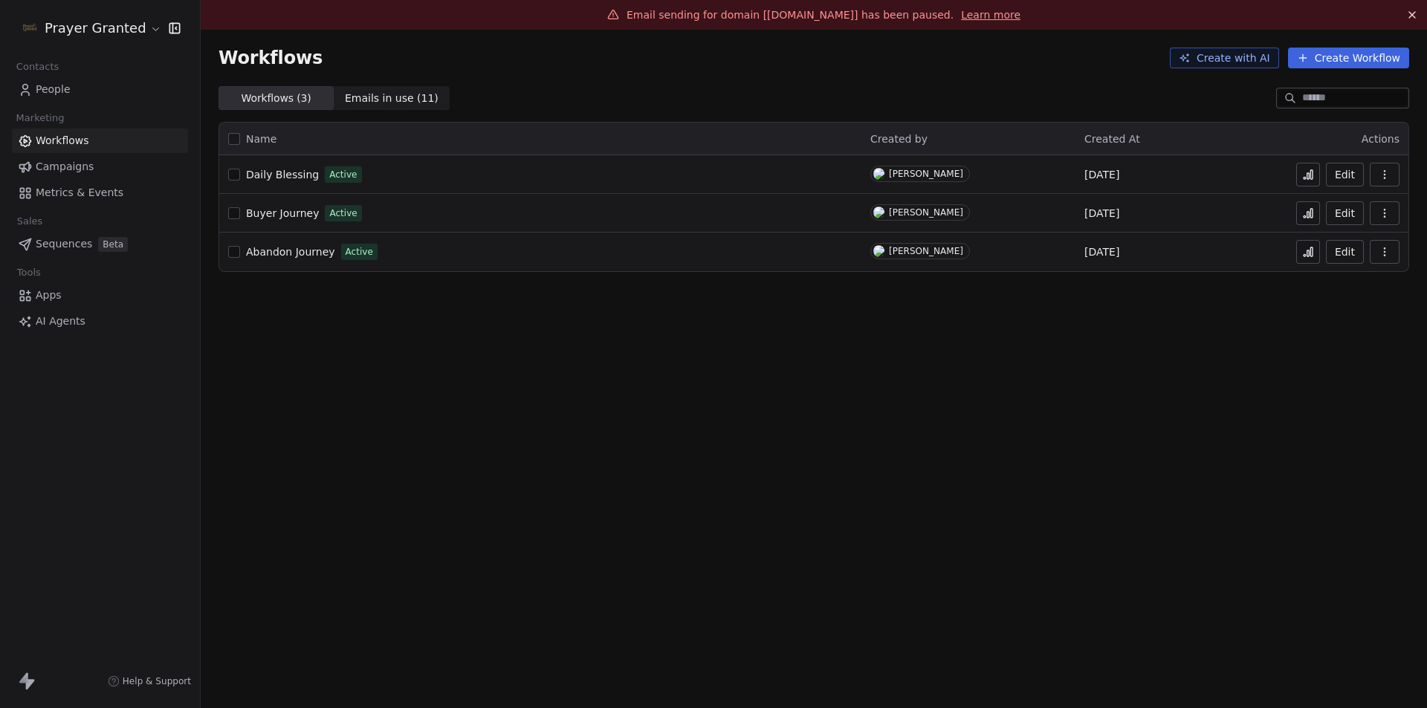
click at [607, 379] on div "Email sending for domain [prayersgranted.com] has been paused. Learn more Workf…" at bounding box center [814, 354] width 1227 height 708
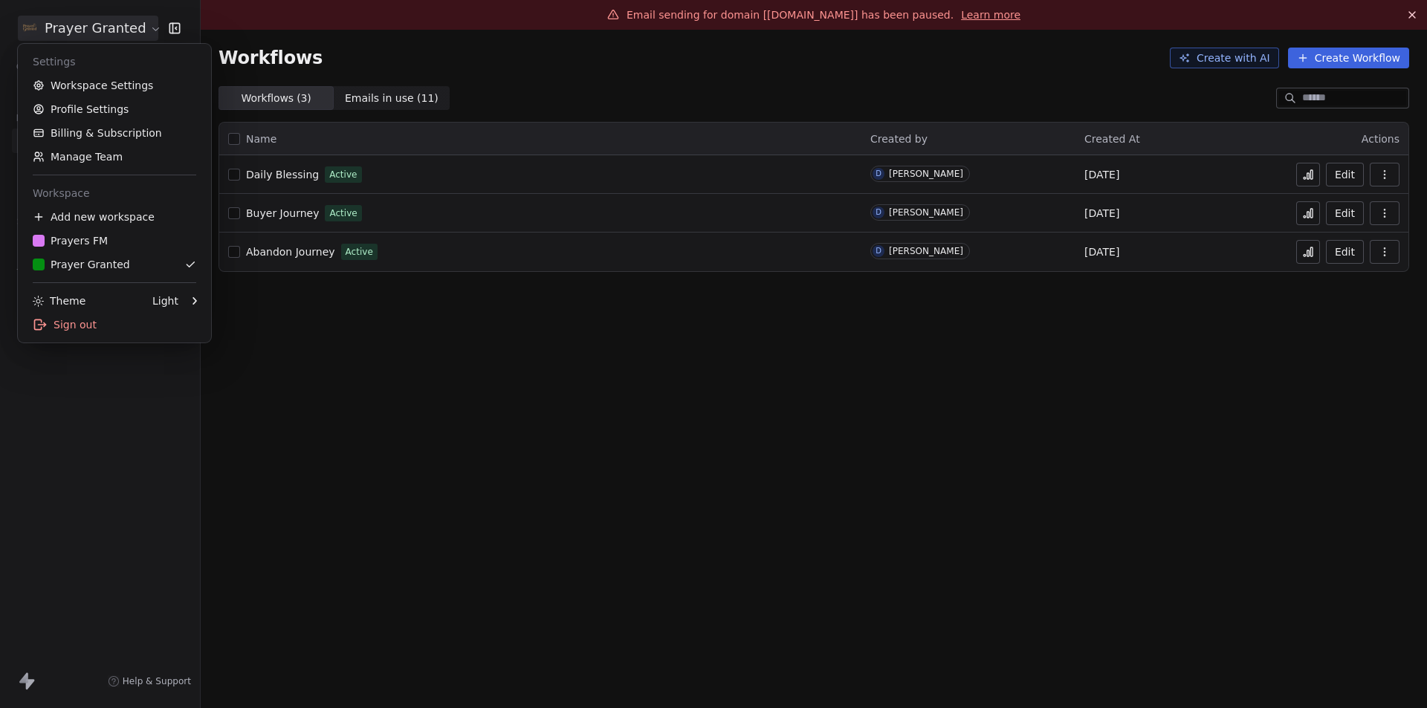
click at [114, 27] on html "Prayer Granted Contacts People Marketing Workflows Campaigns Metrics & Events S…" at bounding box center [713, 354] width 1427 height 708
click at [107, 80] on link "Workspace Settings" at bounding box center [114, 86] width 181 height 24
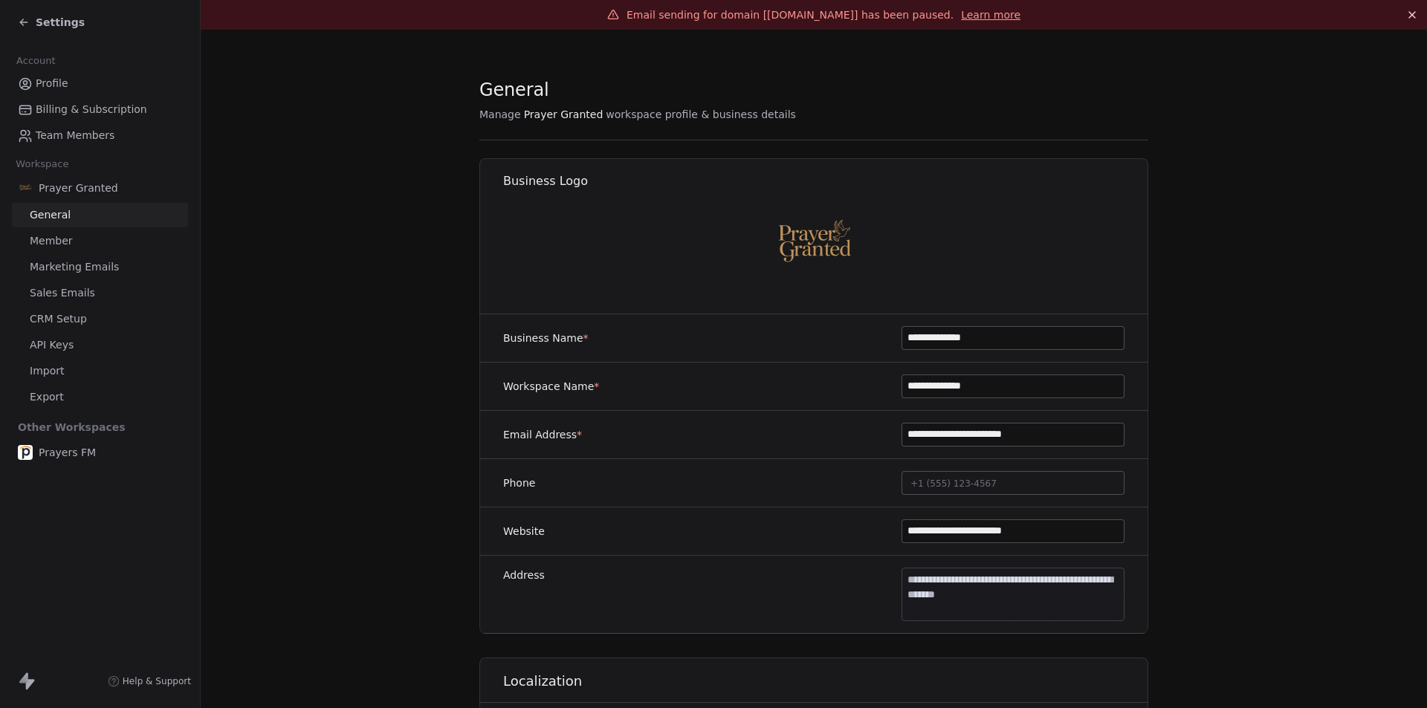
click at [65, 266] on span "Marketing Emails" at bounding box center [74, 267] width 89 height 16
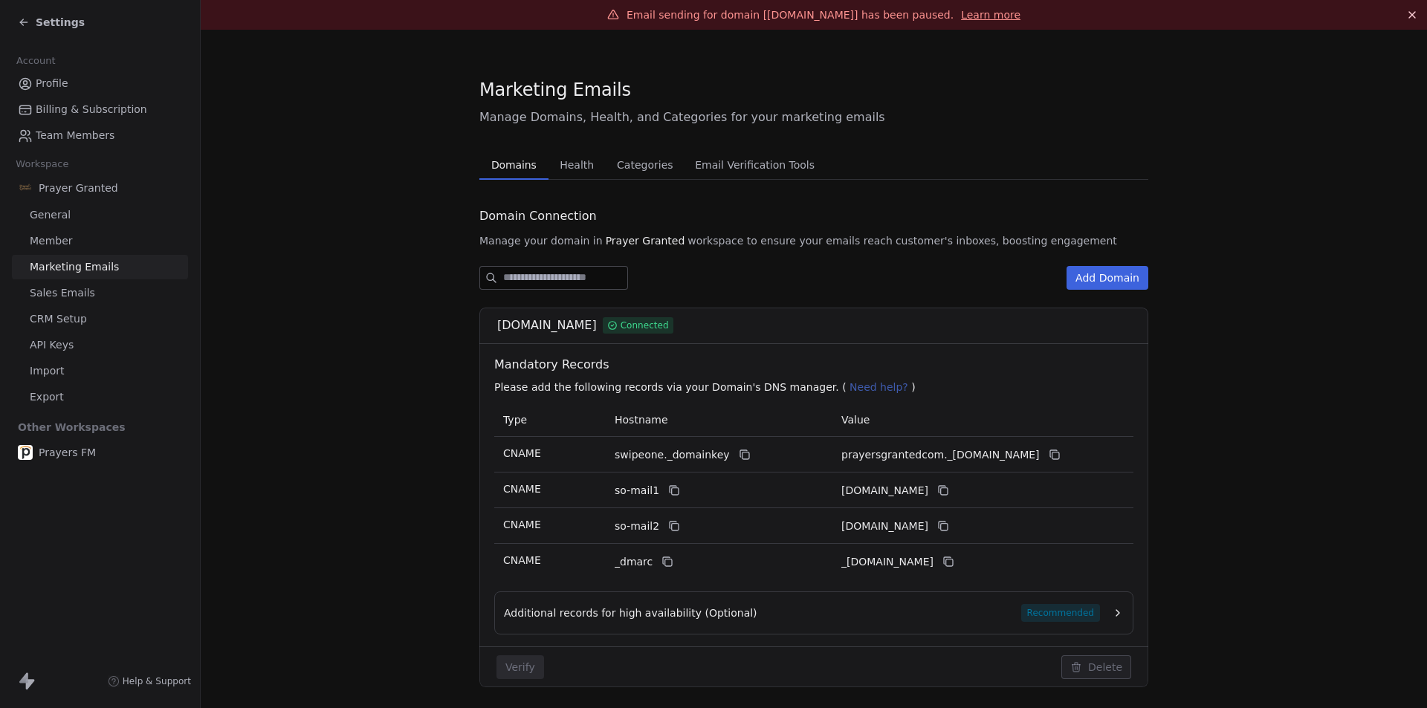
click at [554, 153] on button "Health Health" at bounding box center [577, 165] width 57 height 30
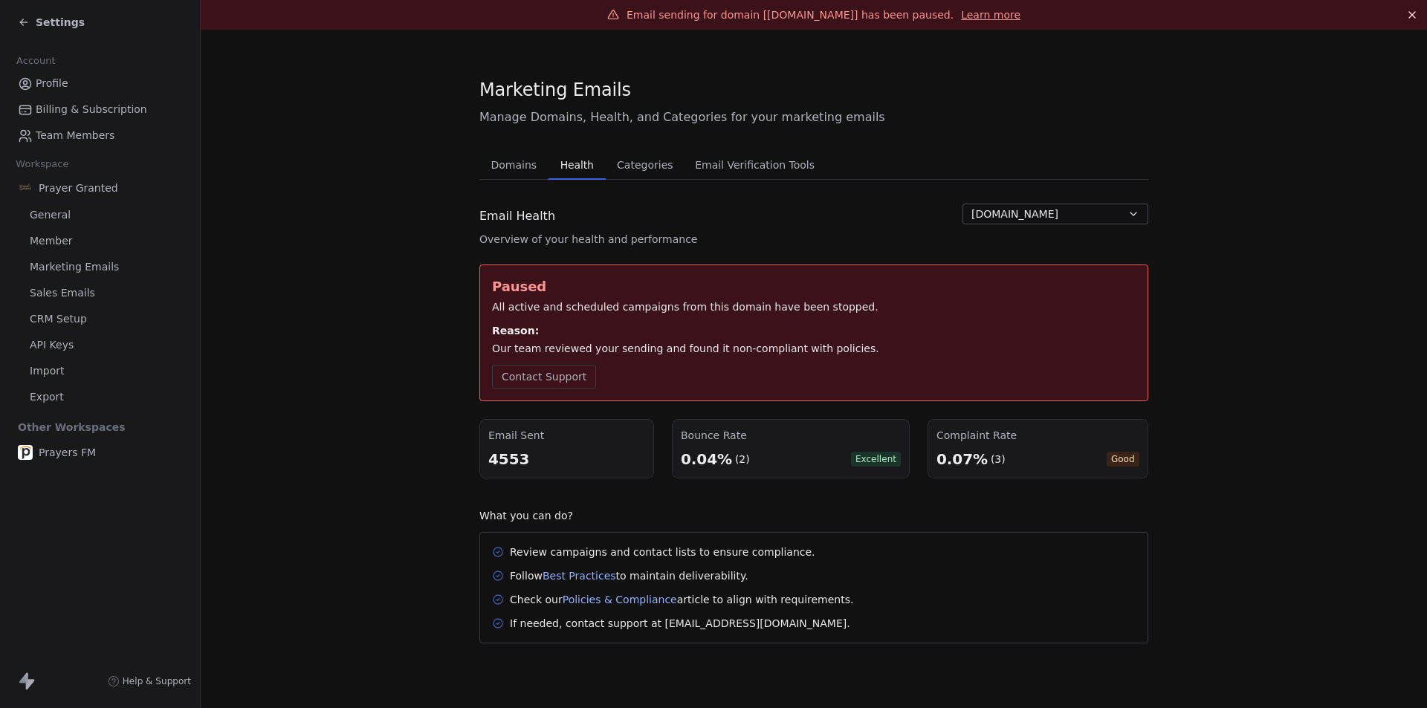
click at [21, 19] on icon at bounding box center [24, 22] width 12 height 12
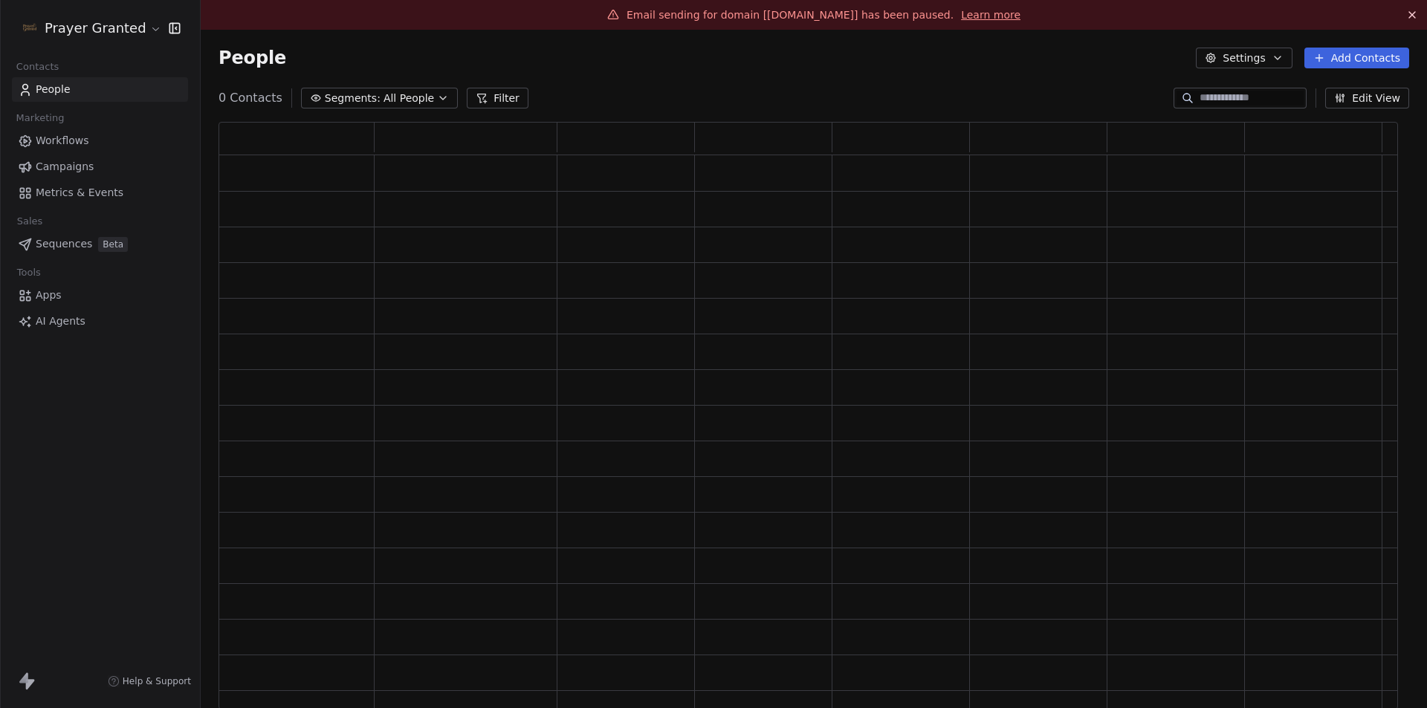
scroll to position [576, 1169]
click at [61, 146] on span "Workflows" at bounding box center [63, 141] width 54 height 16
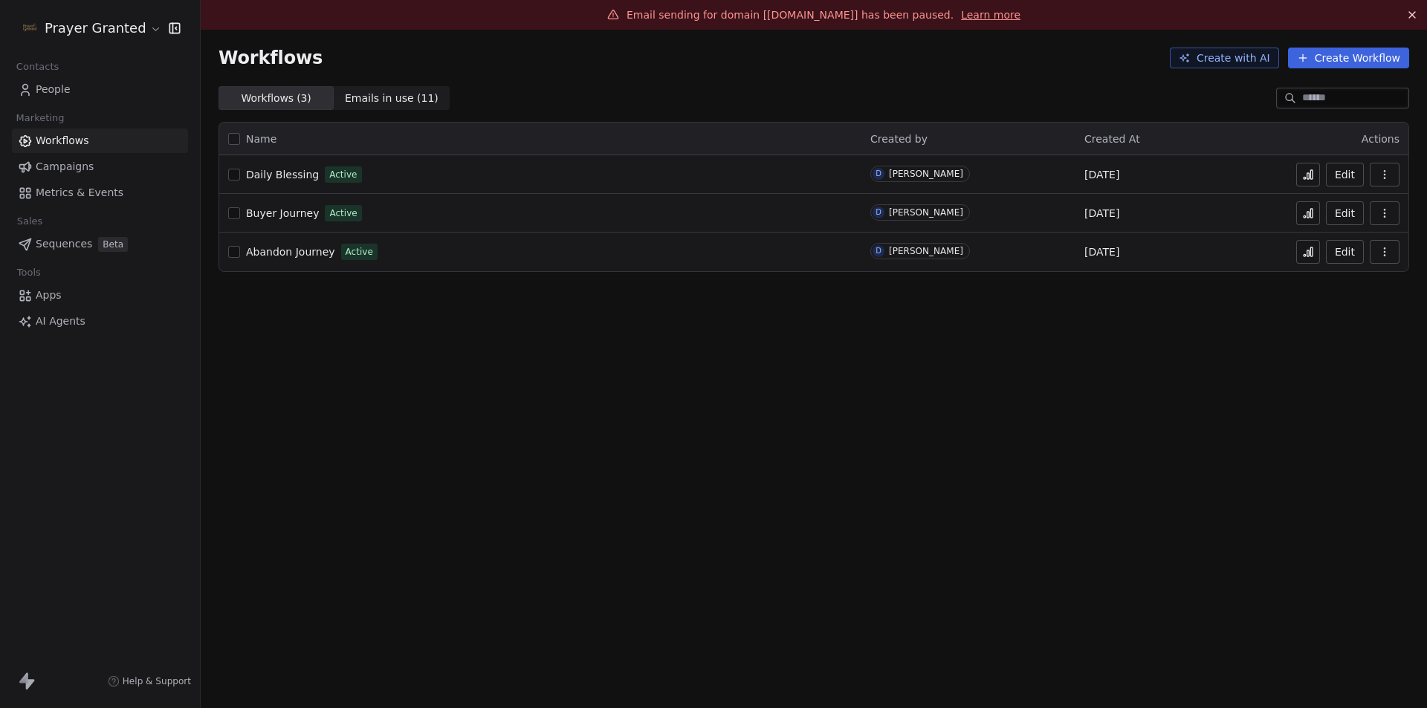
click at [114, 29] on html "Prayer Granted Contacts People Marketing Workflows Campaigns Metrics & Events S…" at bounding box center [713, 354] width 1427 height 708
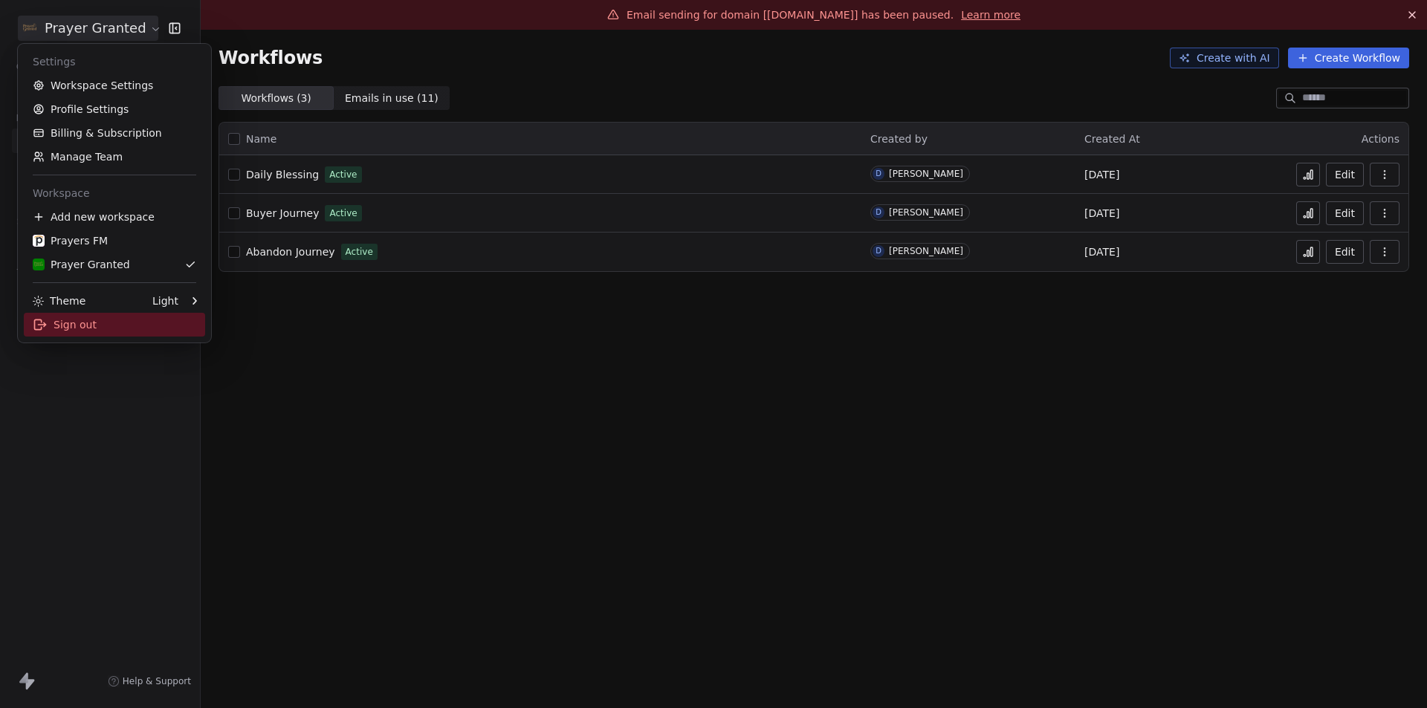
click at [73, 330] on div "Sign out" at bounding box center [114, 325] width 181 height 24
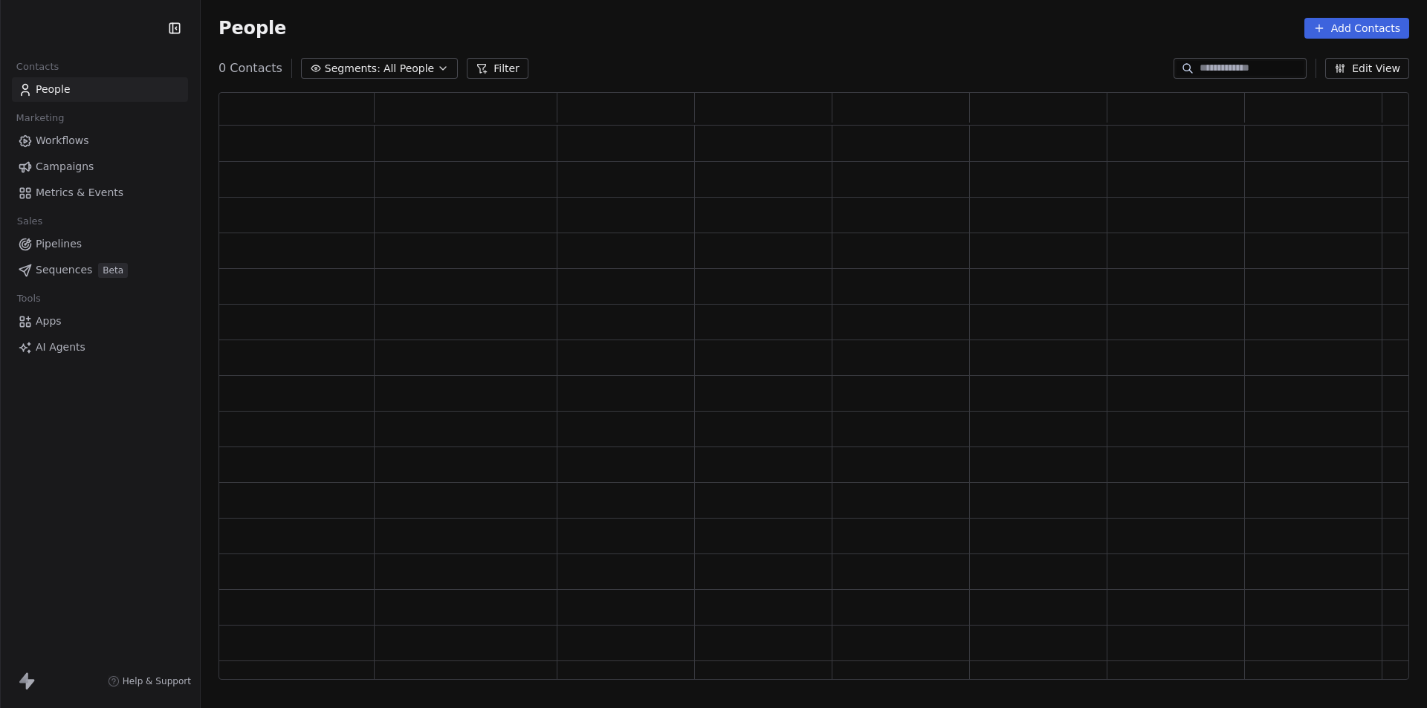
scroll to position [576, 1180]
